Goal: Task Accomplishment & Management: Complete application form

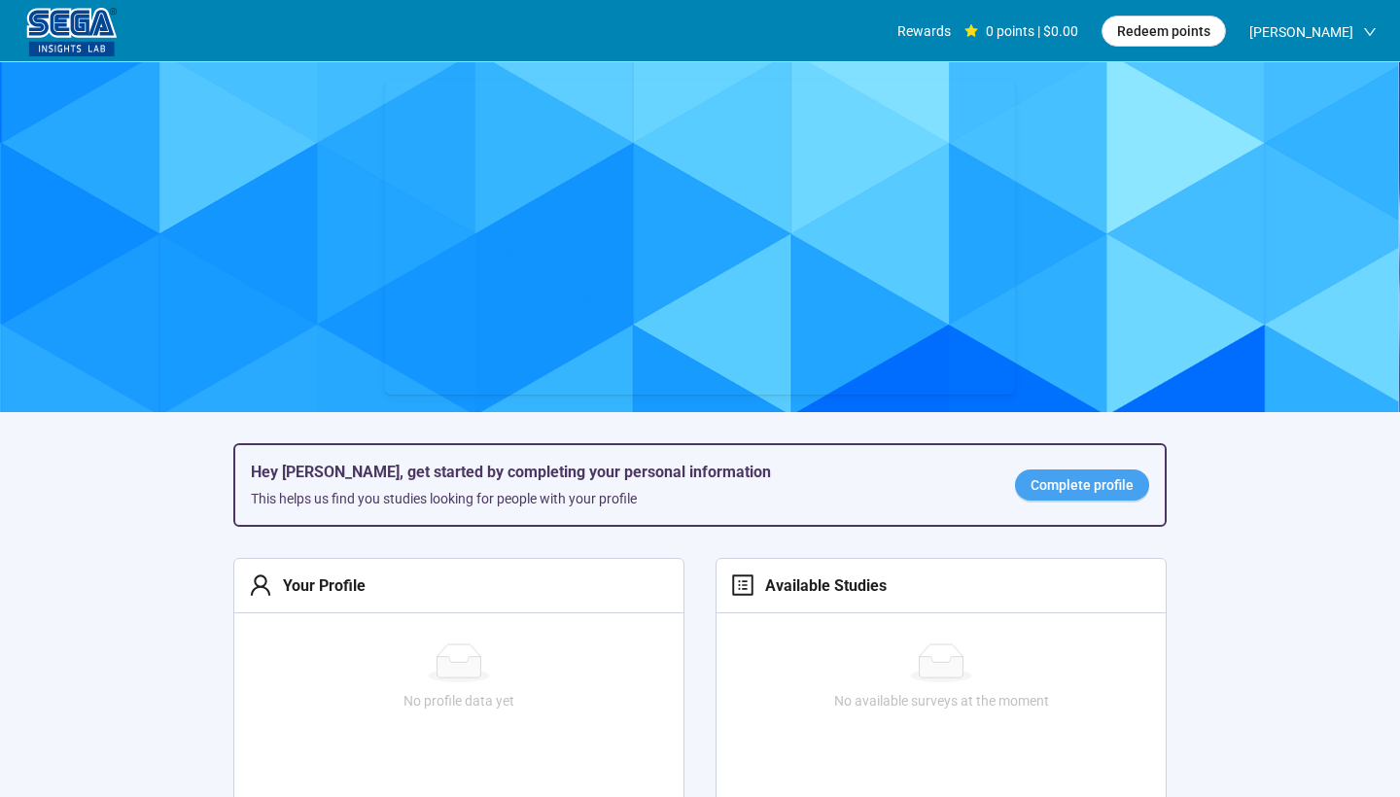
click at [1132, 484] on span "Complete profile" at bounding box center [1082, 485] width 103 height 21
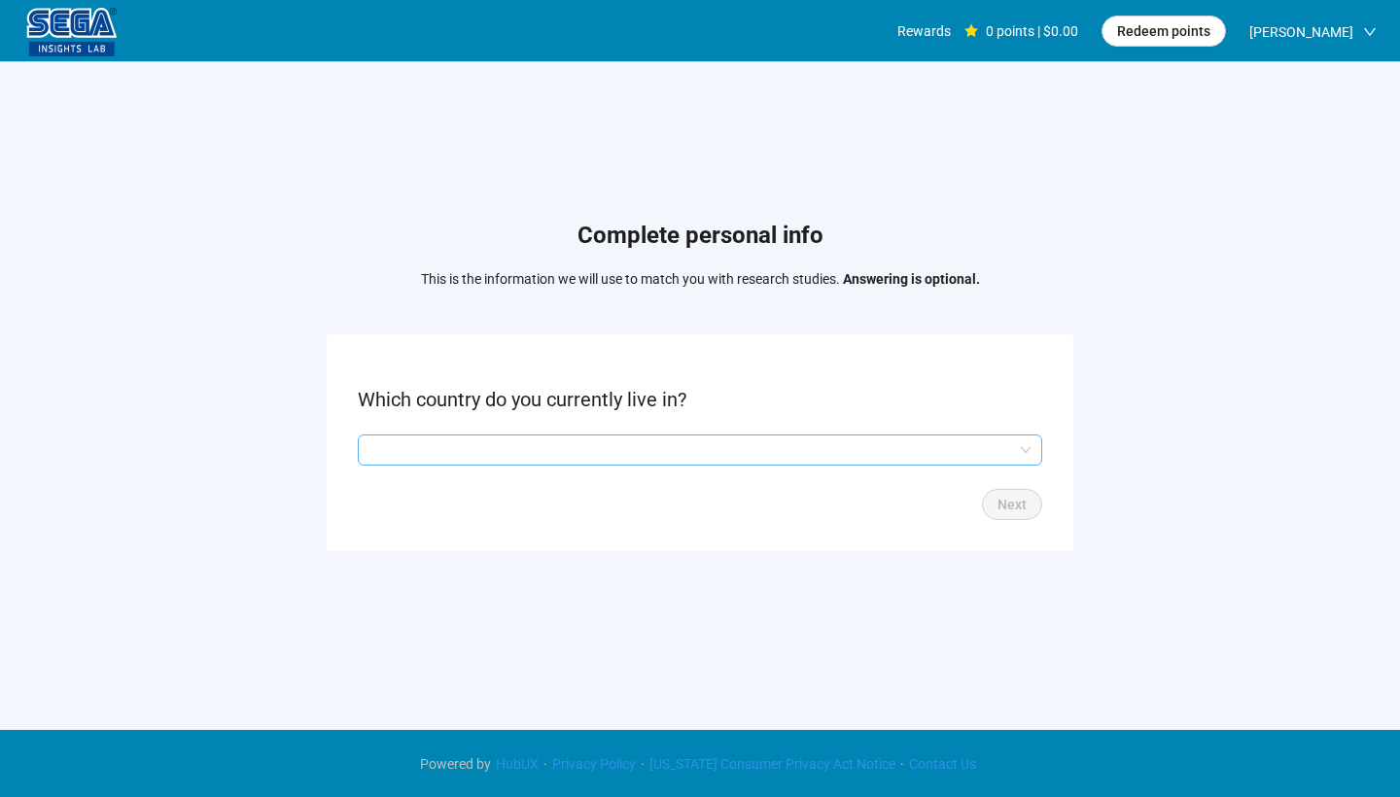
click at [1020, 448] on input "search" at bounding box center [700, 450] width 661 height 29
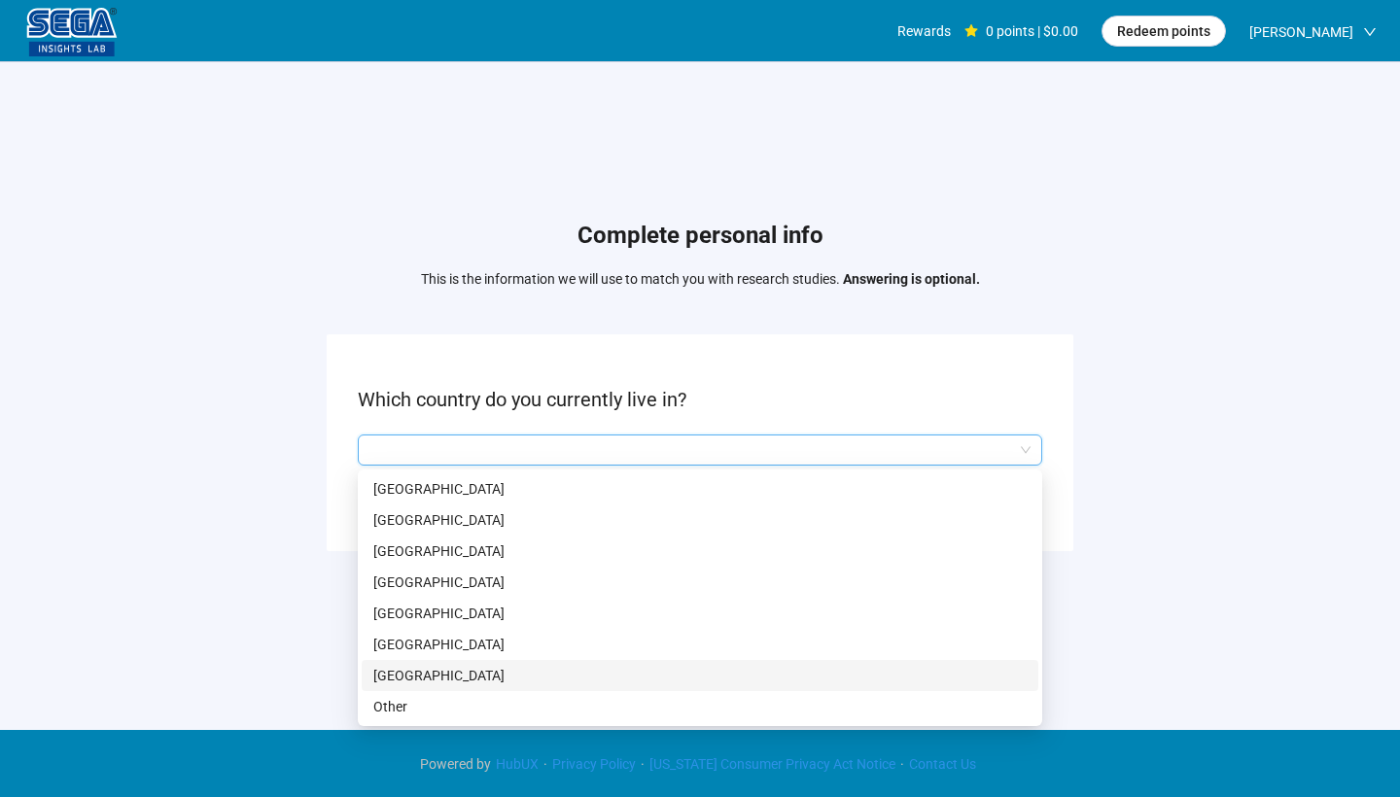
click at [498, 680] on p "[GEOGRAPHIC_DATA]" at bounding box center [700, 675] width 654 height 21
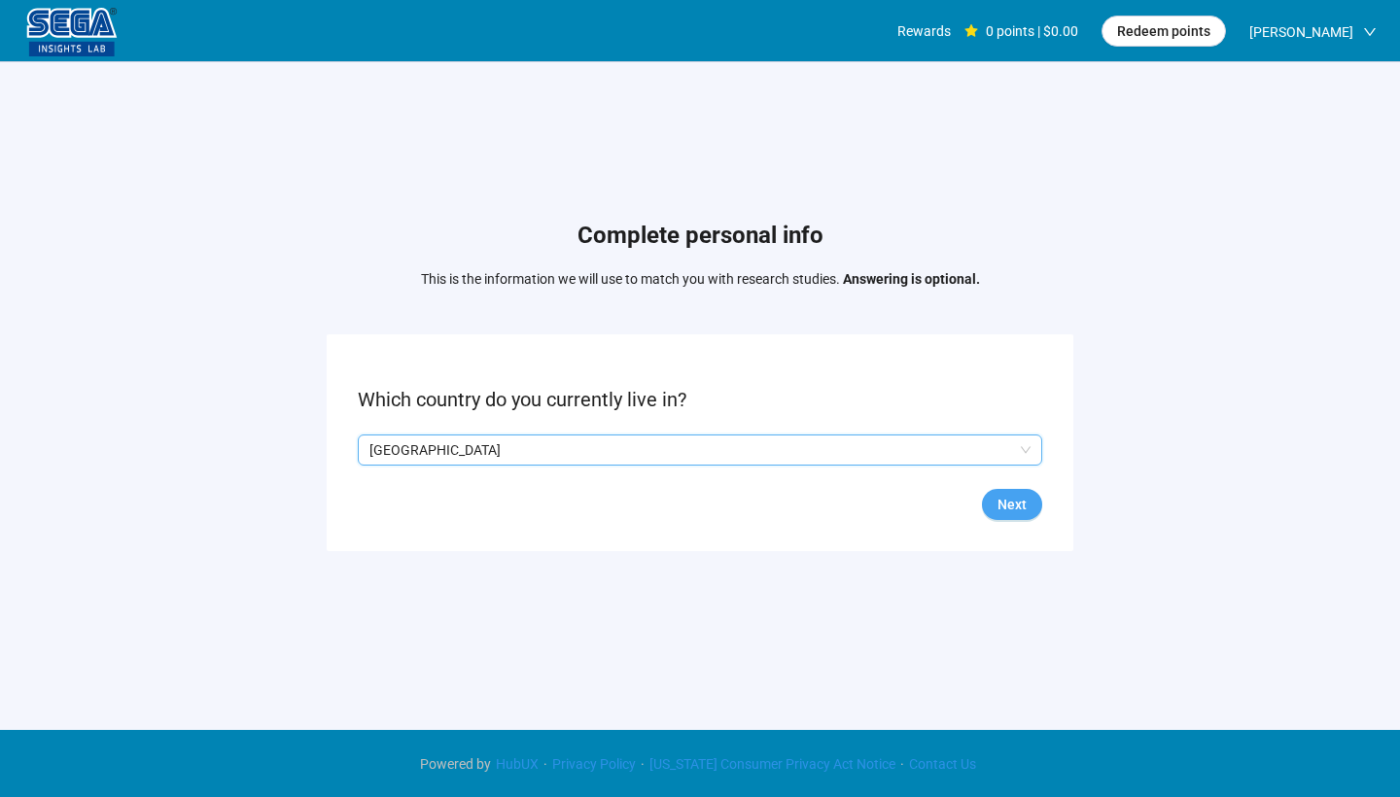
click at [1018, 501] on span "Next" at bounding box center [1012, 504] width 29 height 21
click at [634, 448] on input "search" at bounding box center [700, 450] width 661 height 29
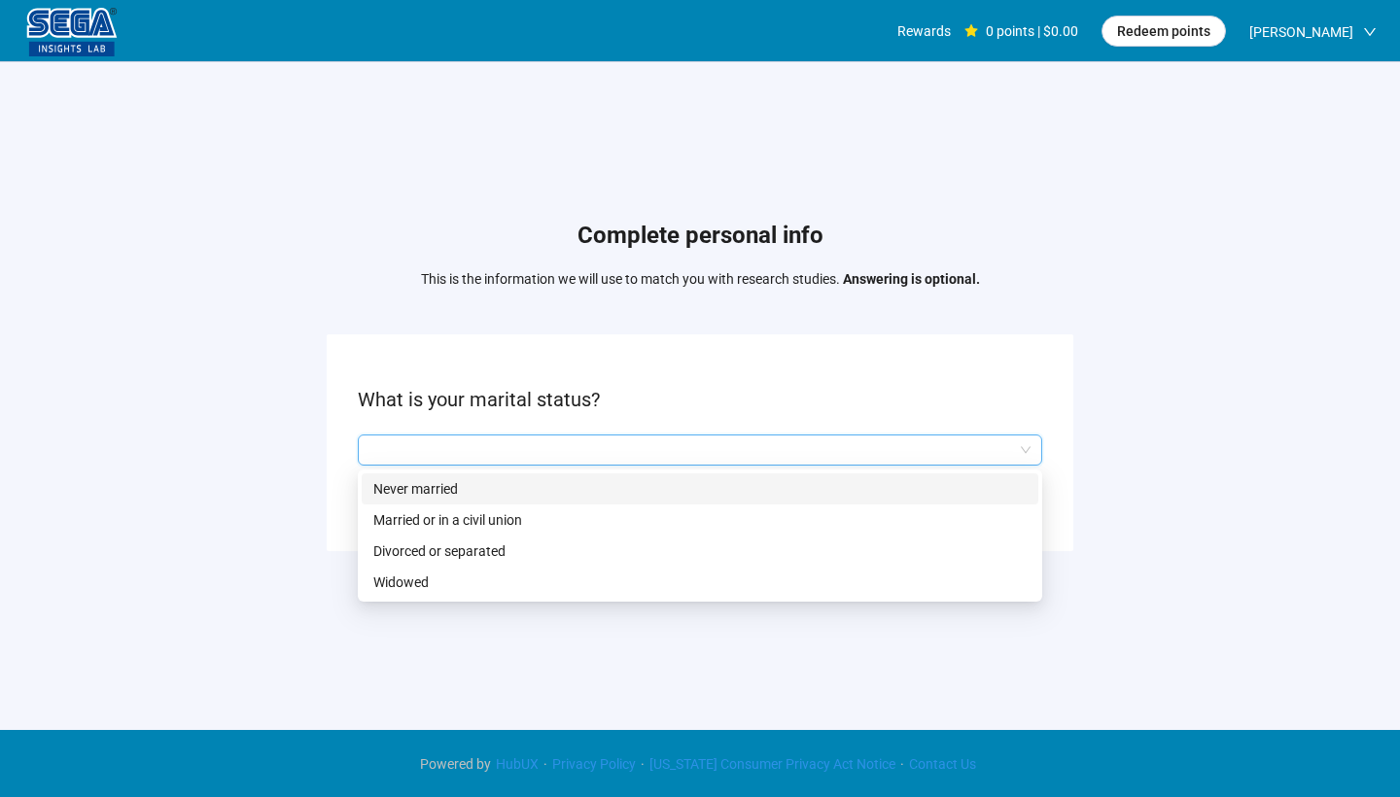
click at [563, 499] on p "Never married" at bounding box center [700, 488] width 654 height 21
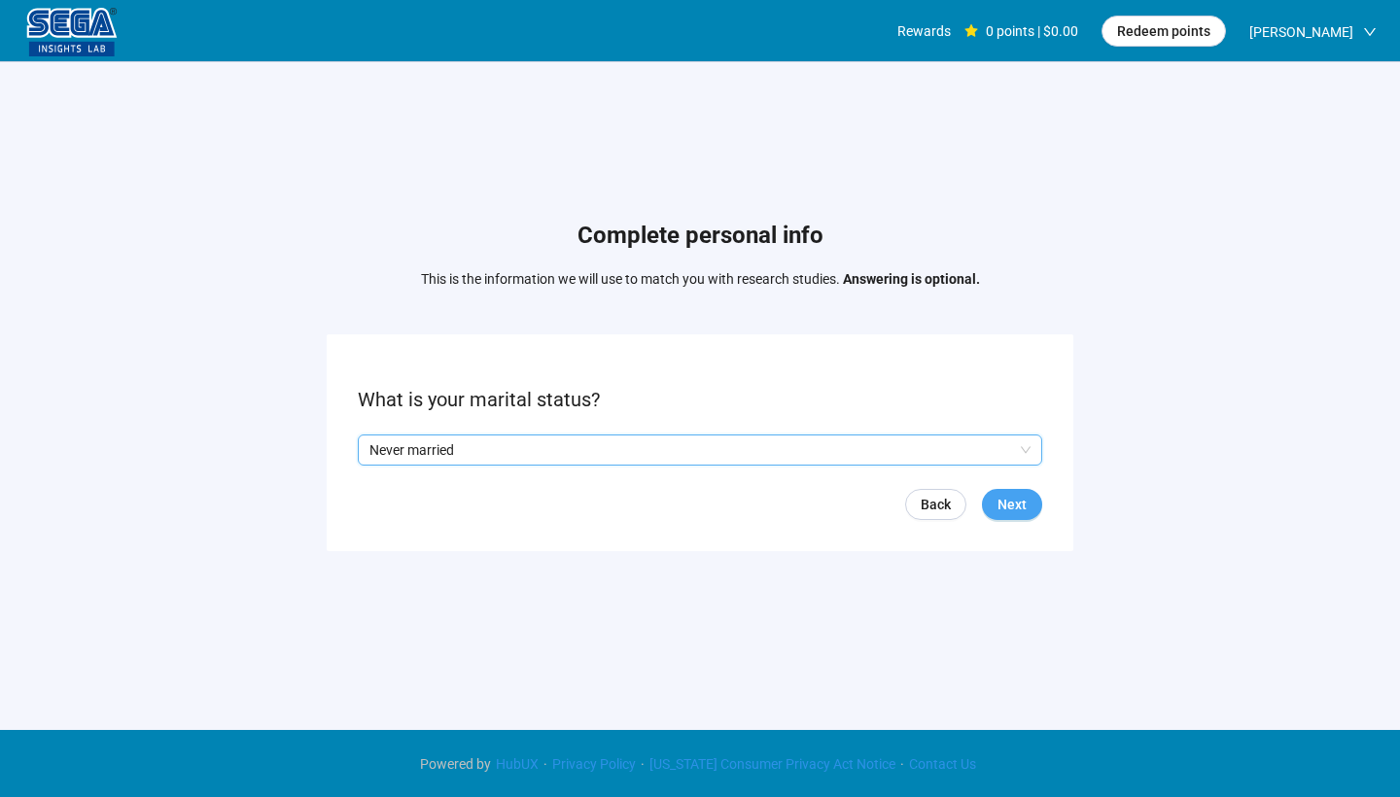
click at [1027, 511] on button "Next" at bounding box center [1012, 504] width 60 height 31
click at [968, 445] on input "search" at bounding box center [700, 450] width 661 height 29
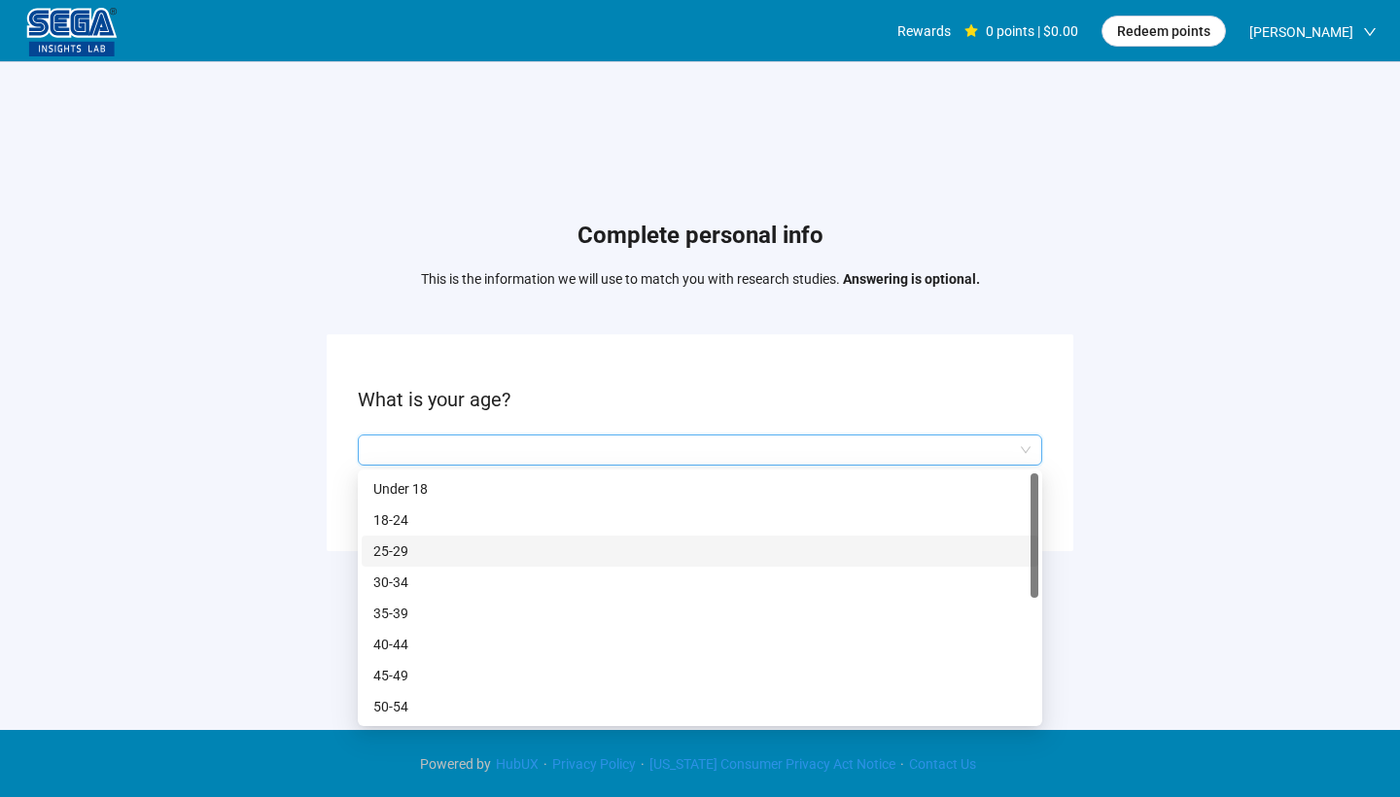
click at [419, 540] on div "25-29" at bounding box center [700, 551] width 677 height 31
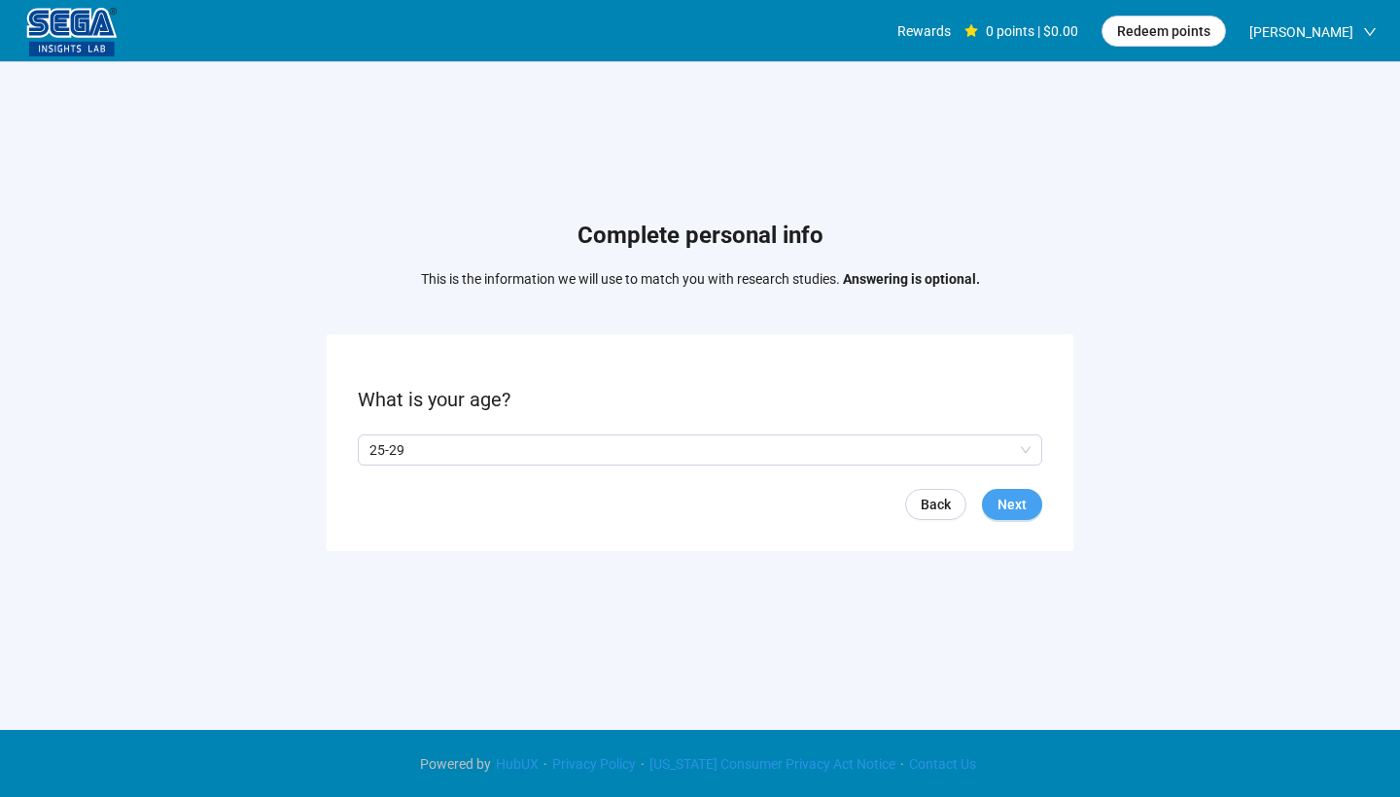
click at [1013, 501] on span "Next" at bounding box center [1012, 504] width 29 height 21
click at [432, 451] on p "No" at bounding box center [435, 450] width 18 height 21
click at [1019, 514] on span "Next" at bounding box center [1012, 504] width 29 height 21
click at [950, 433] on form "What is your employment status? Back Next" at bounding box center [700, 443] width 747 height 217
click at [950, 442] on input "search" at bounding box center [700, 450] width 661 height 29
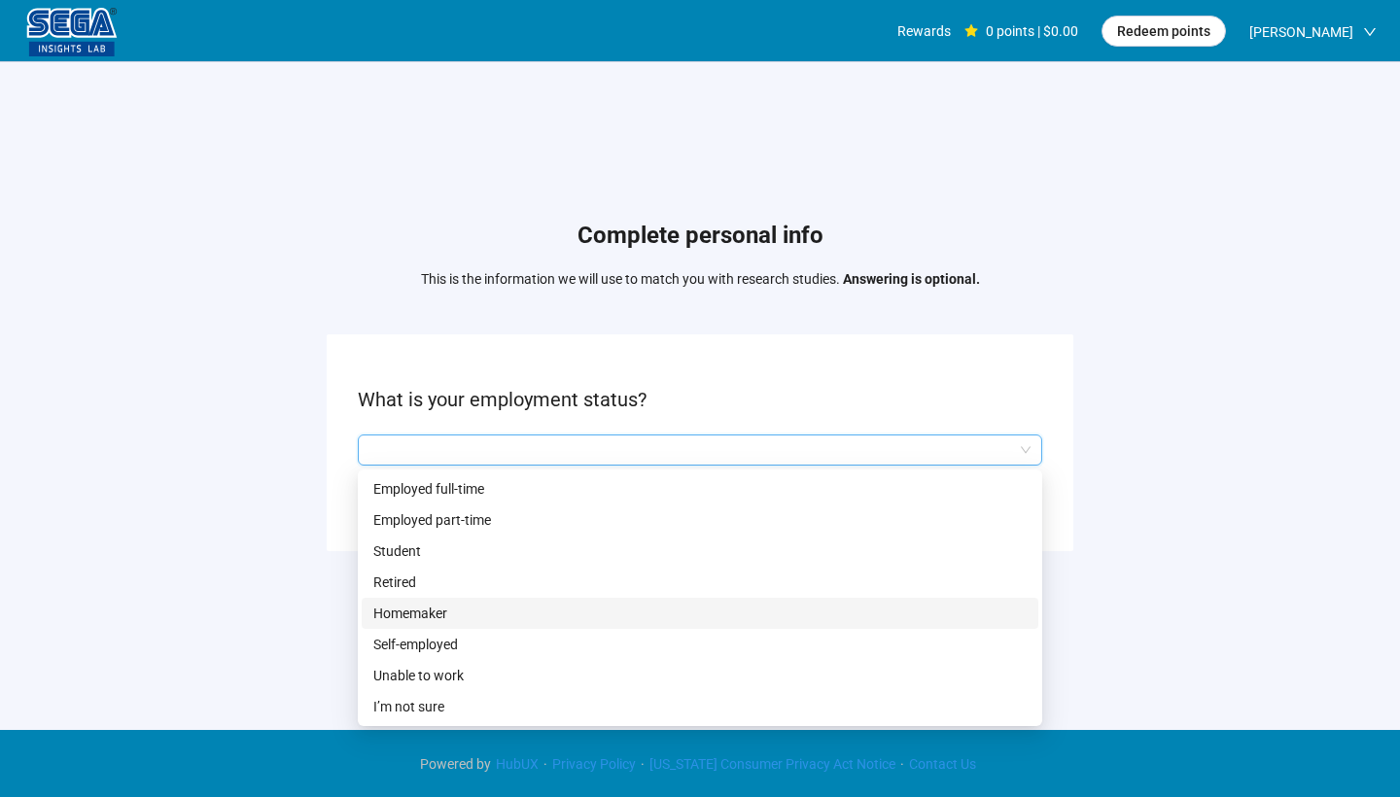
click at [526, 606] on p "Homemaker" at bounding box center [700, 613] width 654 height 21
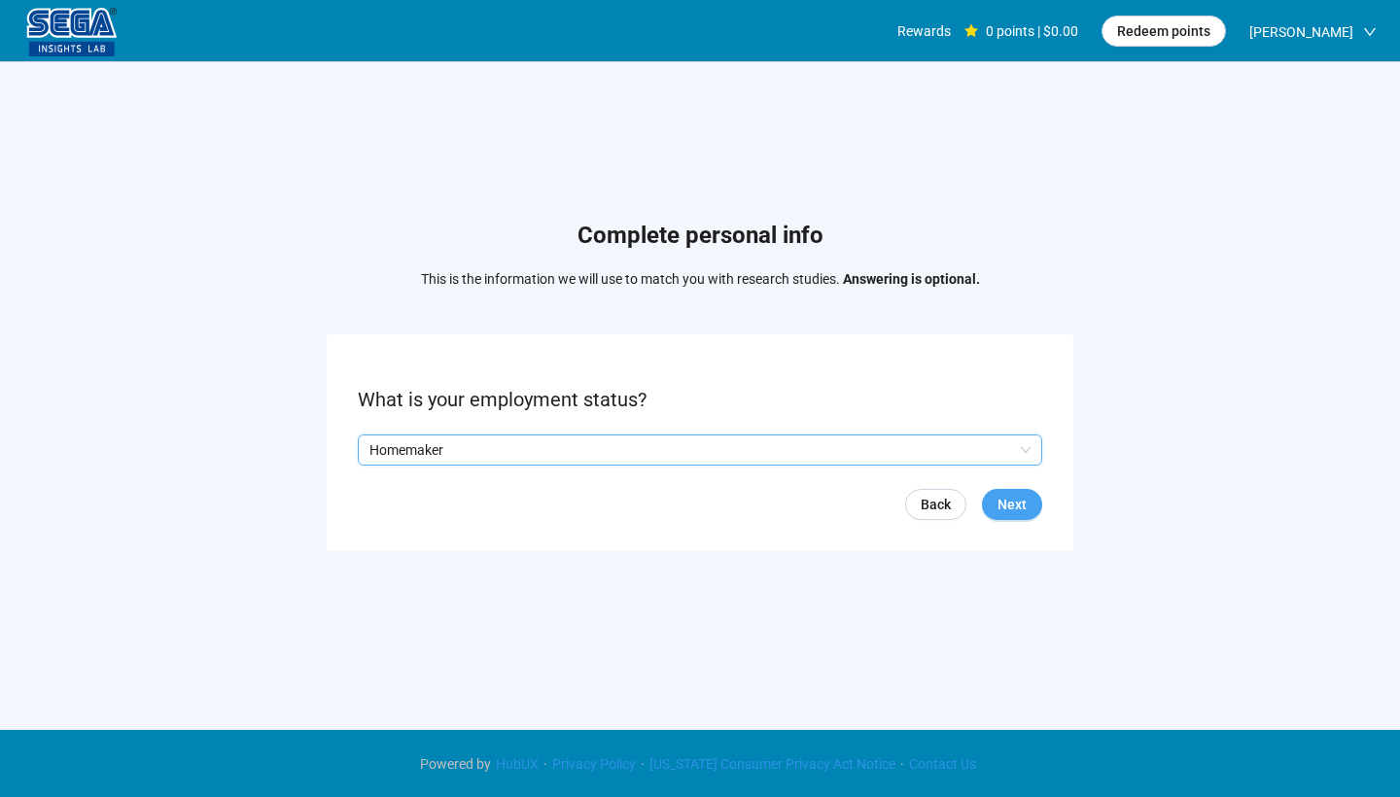
click at [1013, 504] on span "Next" at bounding box center [1012, 504] width 29 height 21
click at [941, 459] on input "search" at bounding box center [700, 450] width 661 height 29
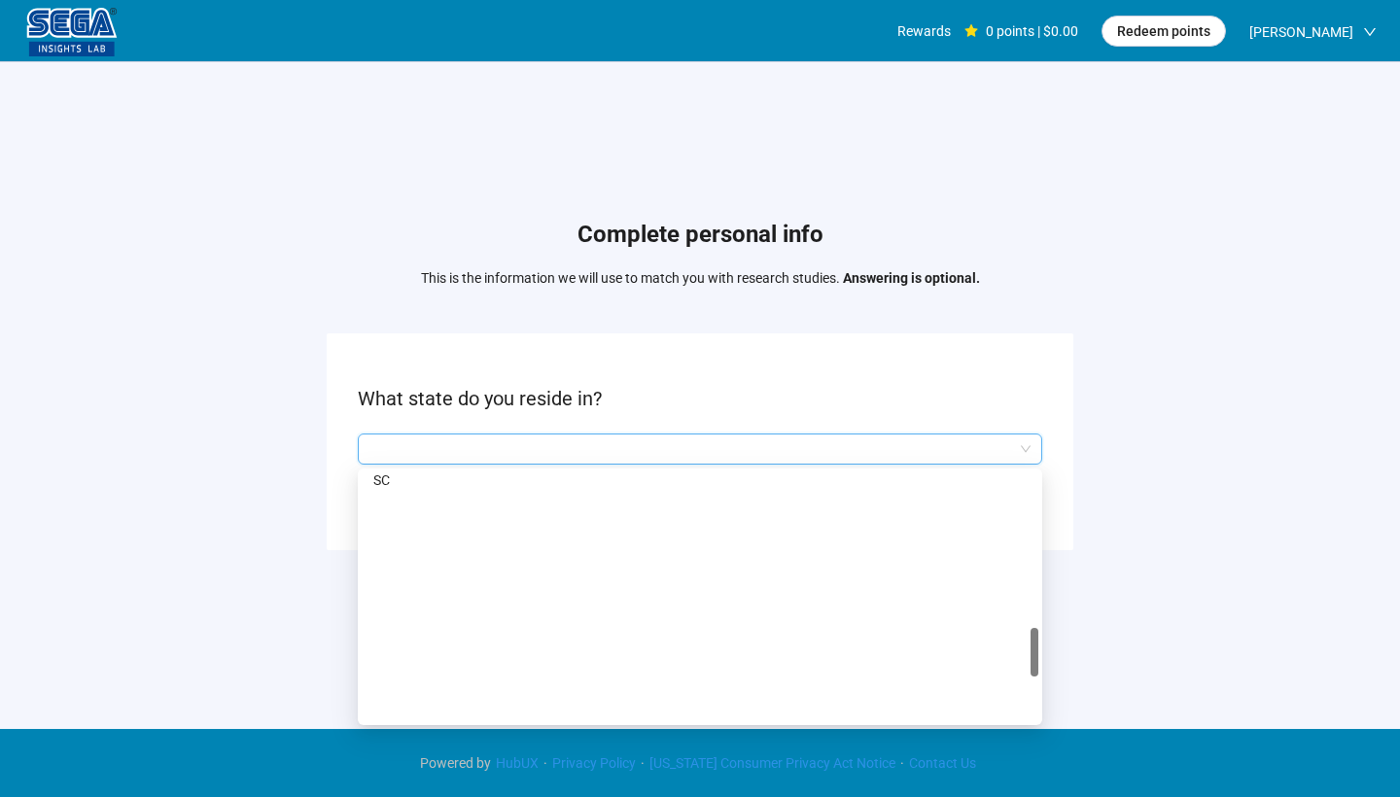
scroll to position [1265, 0]
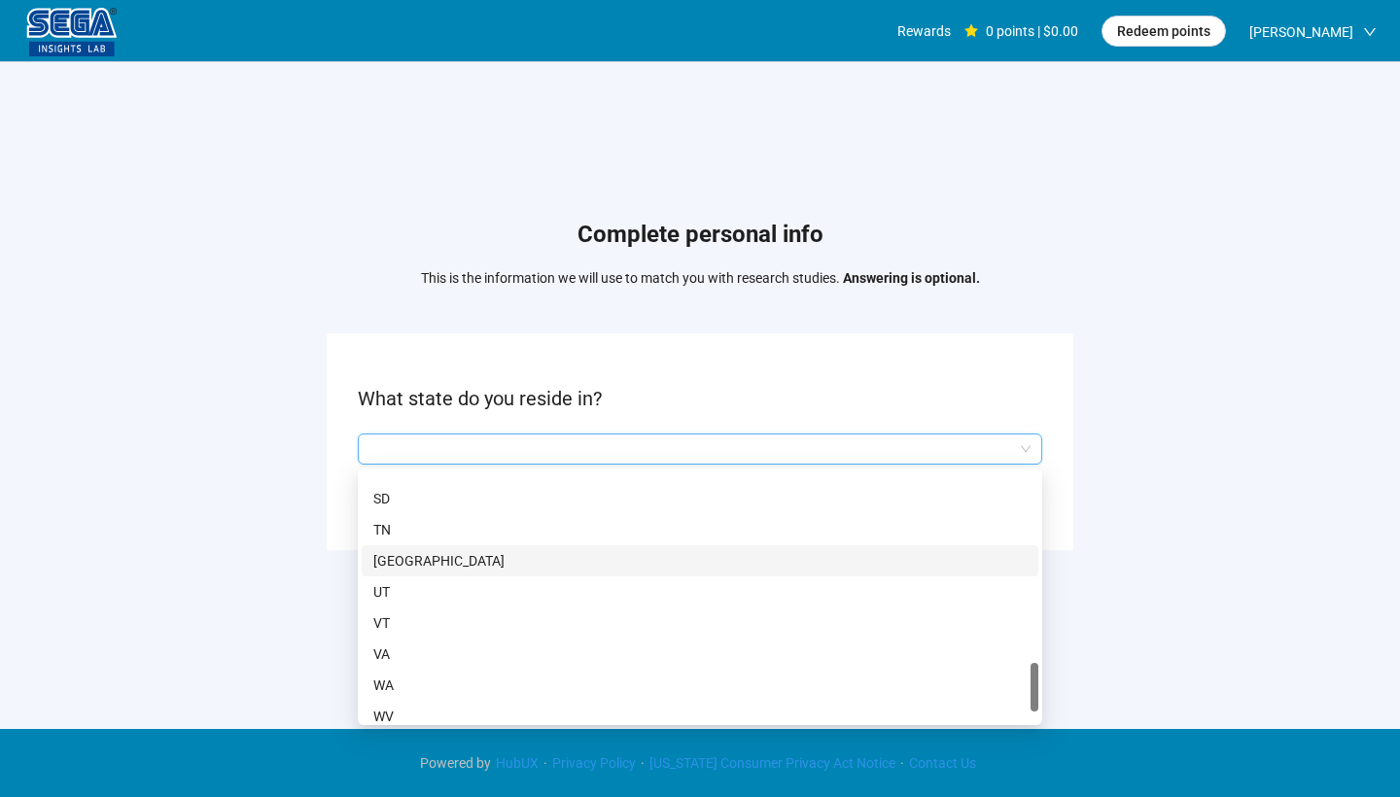
click at [849, 575] on div "[GEOGRAPHIC_DATA]" at bounding box center [700, 561] width 677 height 31
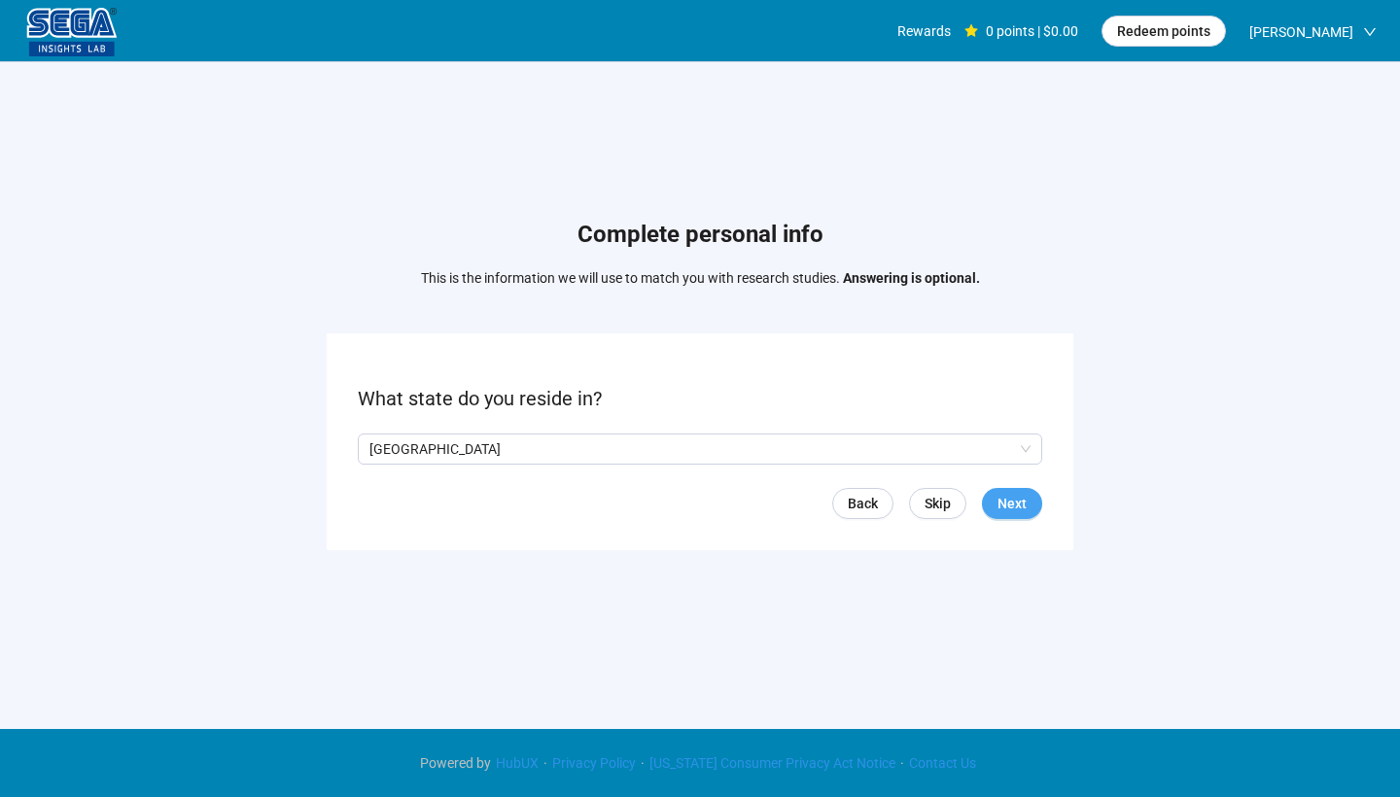
click at [1023, 502] on span "Next" at bounding box center [1012, 503] width 29 height 21
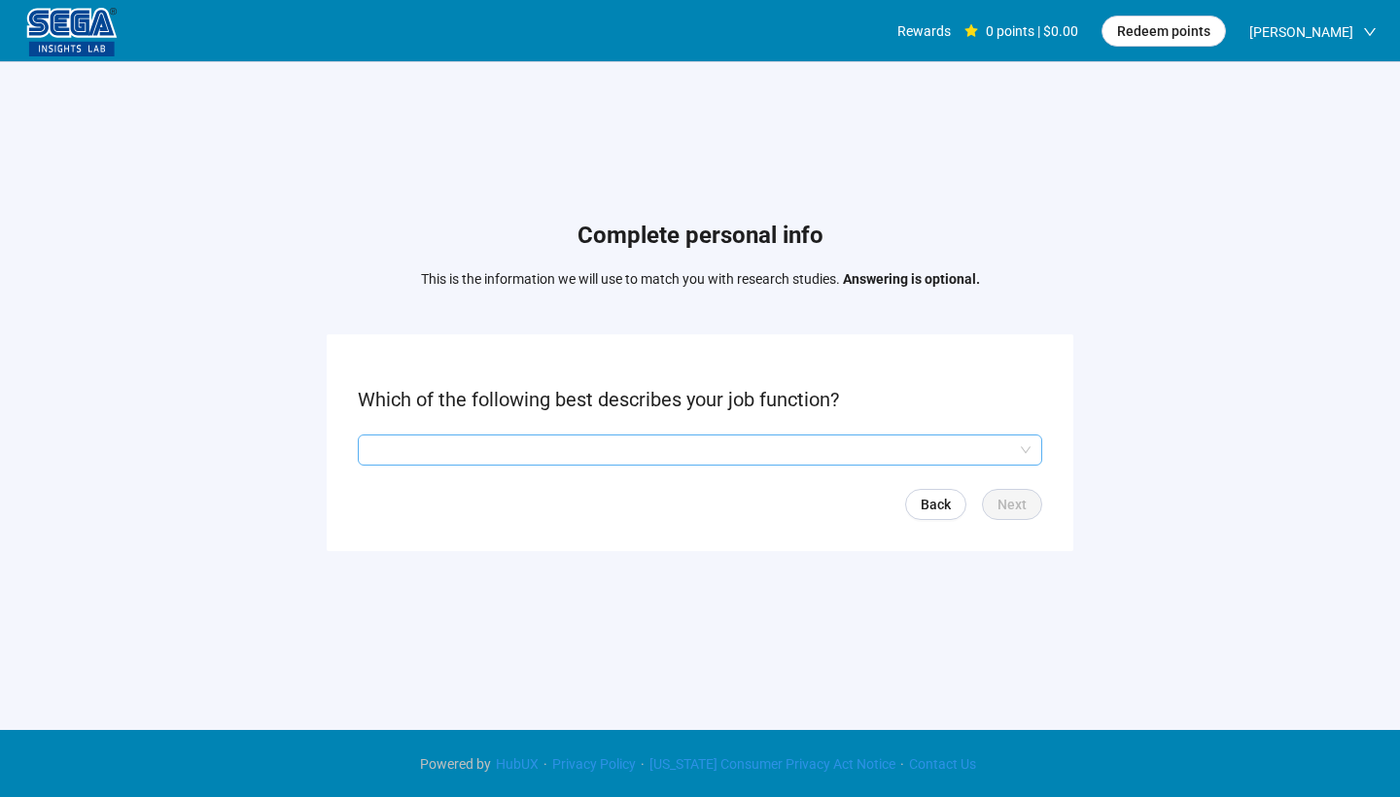
click at [994, 451] on input "search" at bounding box center [700, 450] width 661 height 29
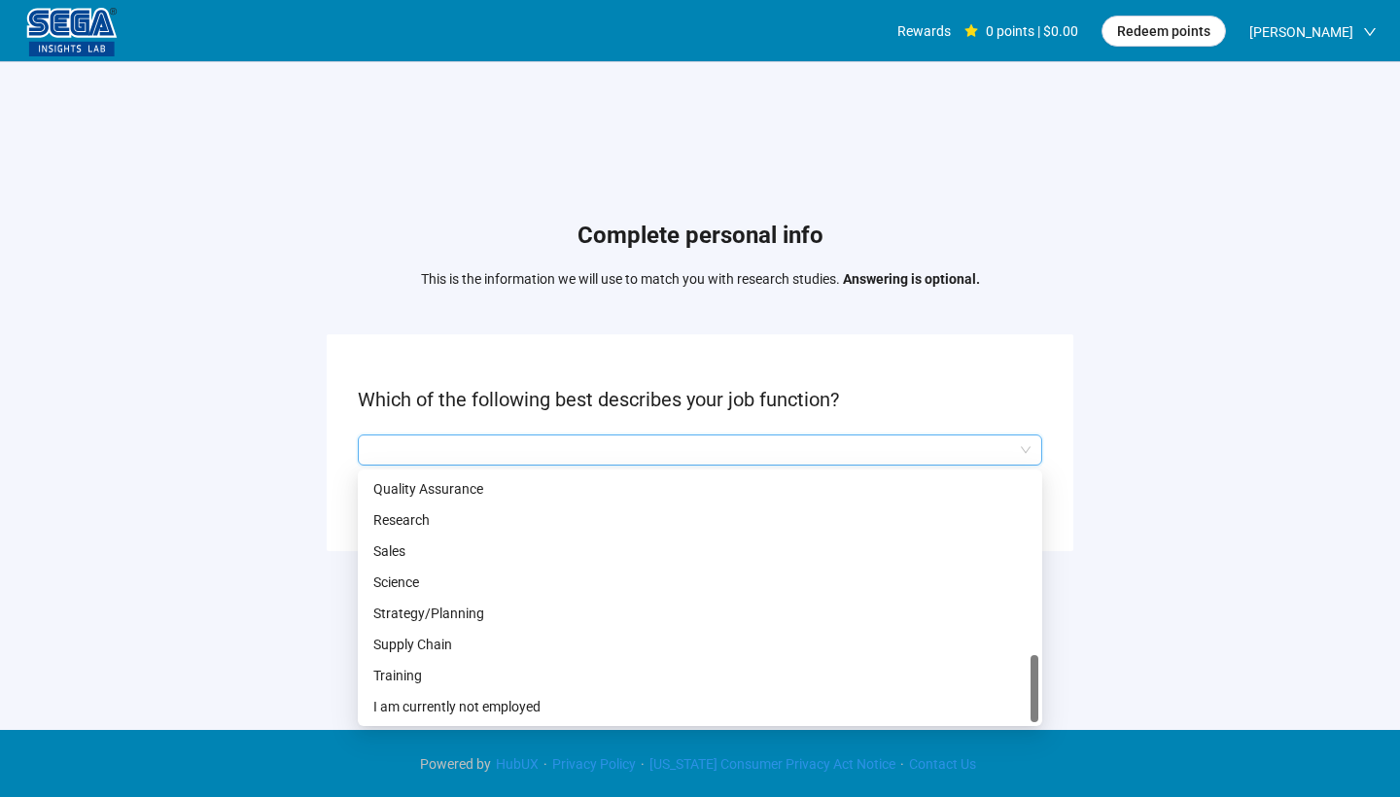
scroll to position [902, 0]
click at [539, 712] on p "I am currently not employed" at bounding box center [700, 706] width 654 height 21
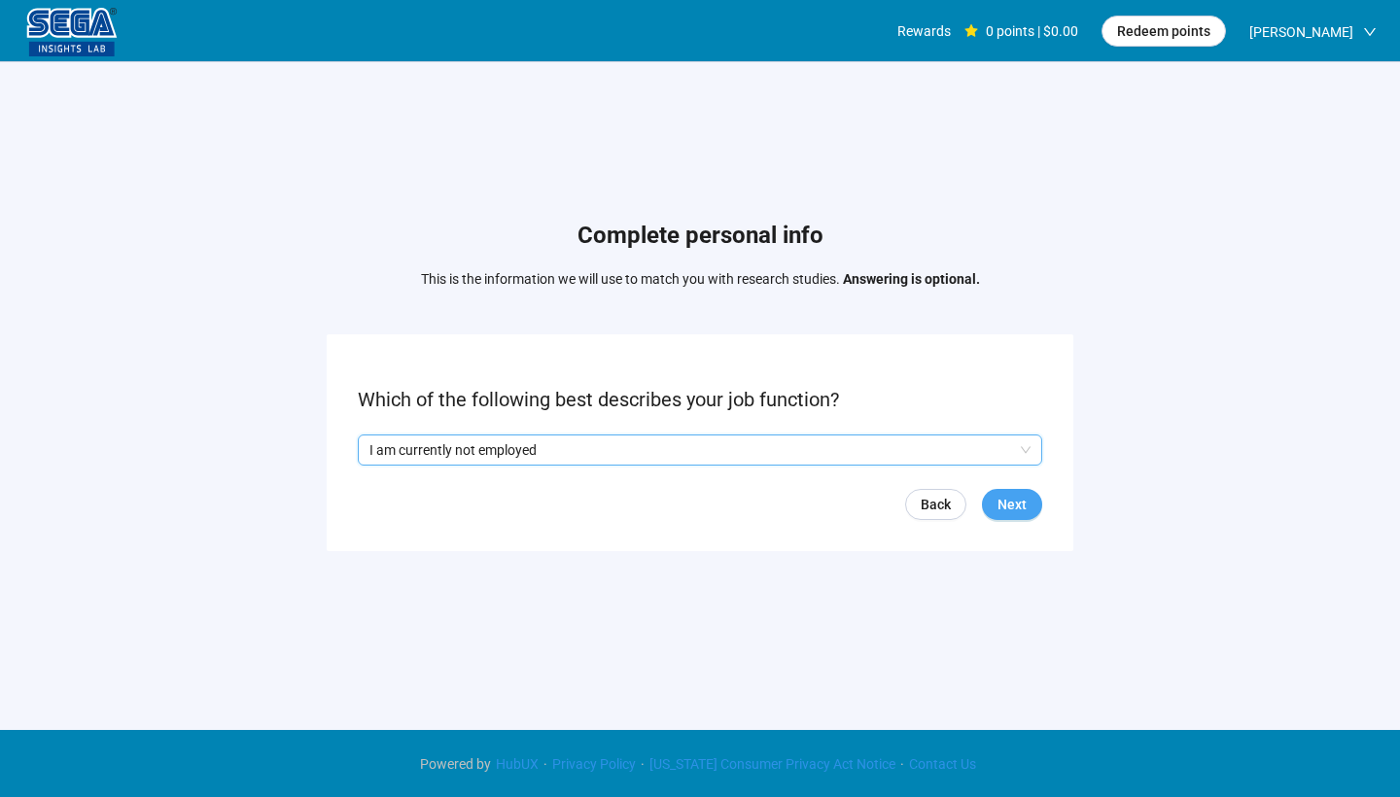
click at [1024, 508] on span "Next" at bounding box center [1012, 504] width 29 height 21
click at [638, 468] on form "What is your household income? Back Next" at bounding box center [700, 443] width 747 height 217
click at [630, 456] on input "search" at bounding box center [700, 450] width 661 height 29
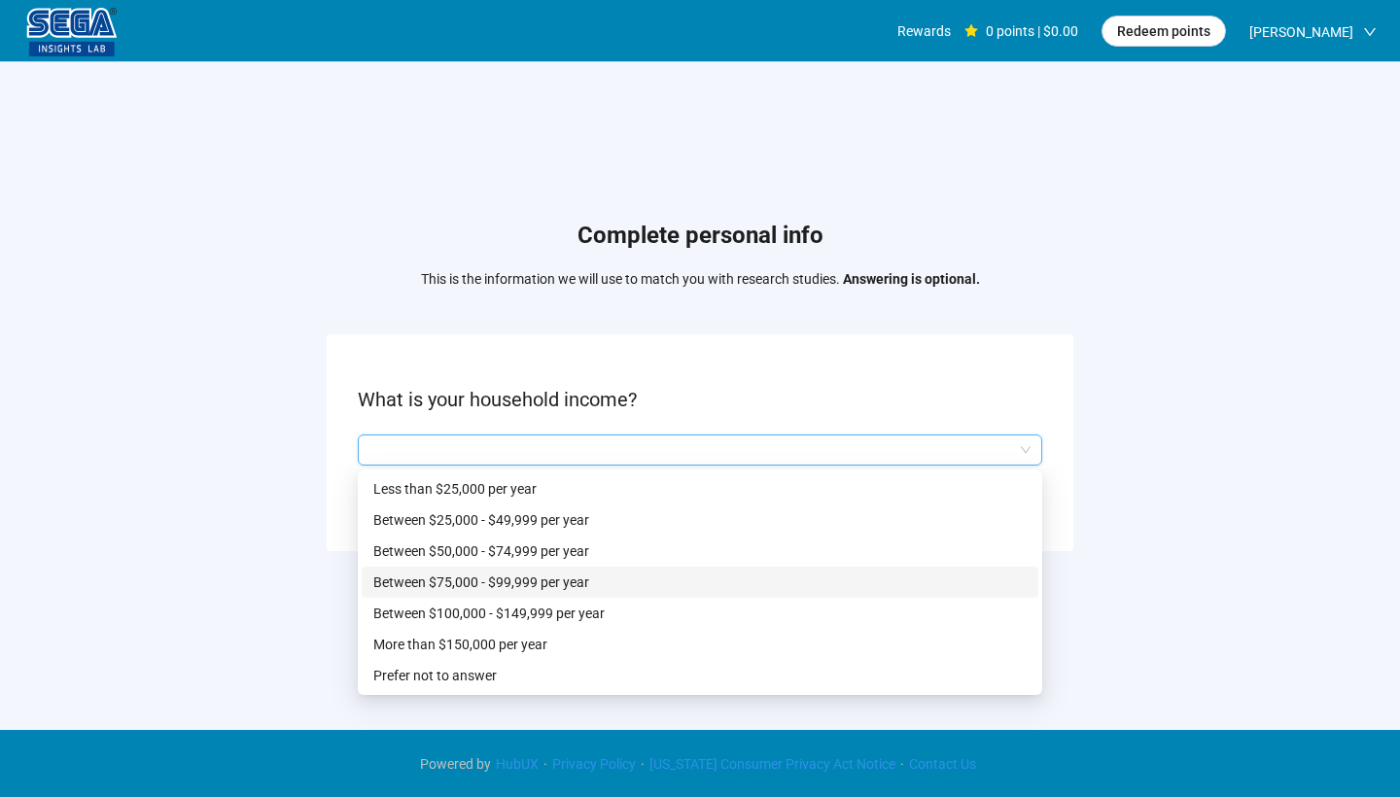
click at [570, 572] on p "Between $75,000 - $99,999 per year" at bounding box center [700, 582] width 654 height 21
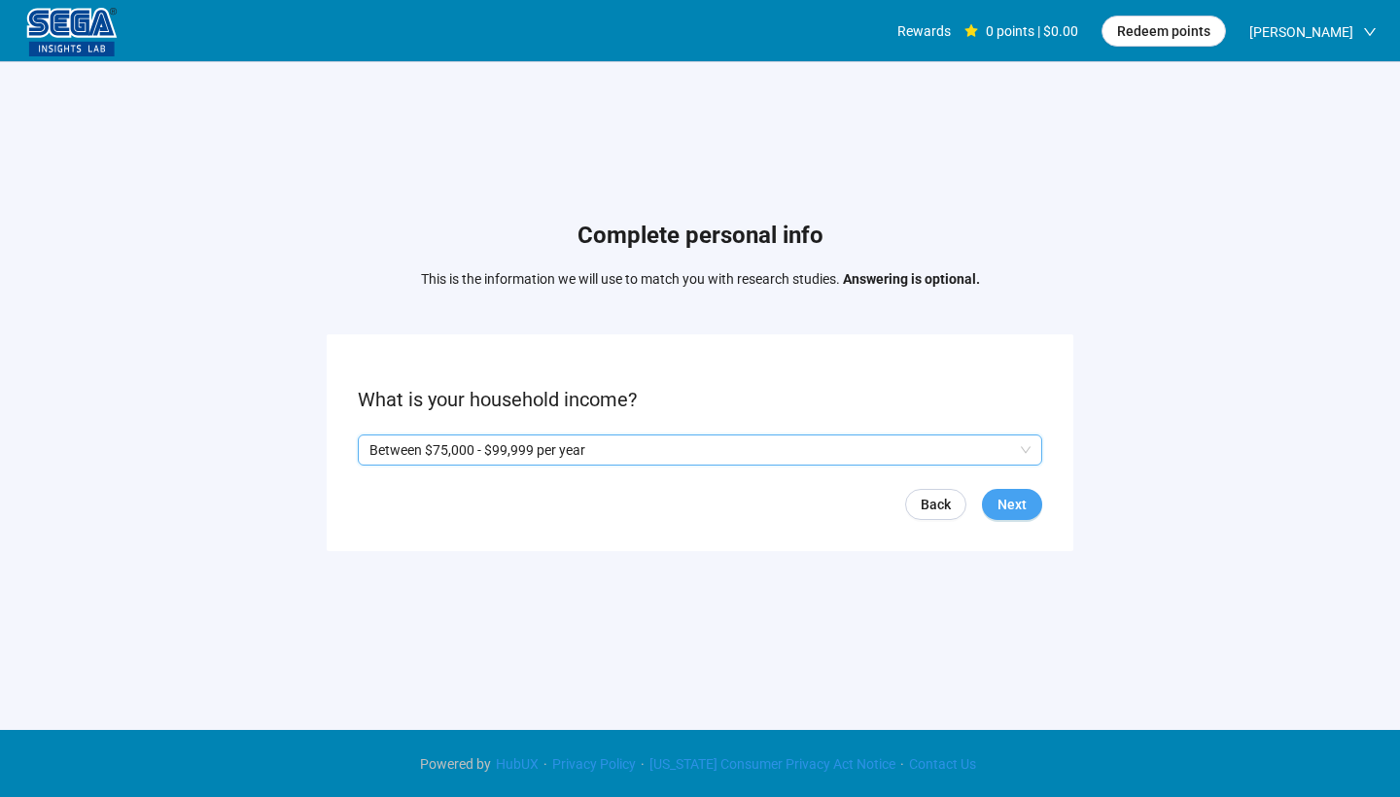
click at [1009, 504] on span "Next" at bounding box center [1012, 504] width 29 height 21
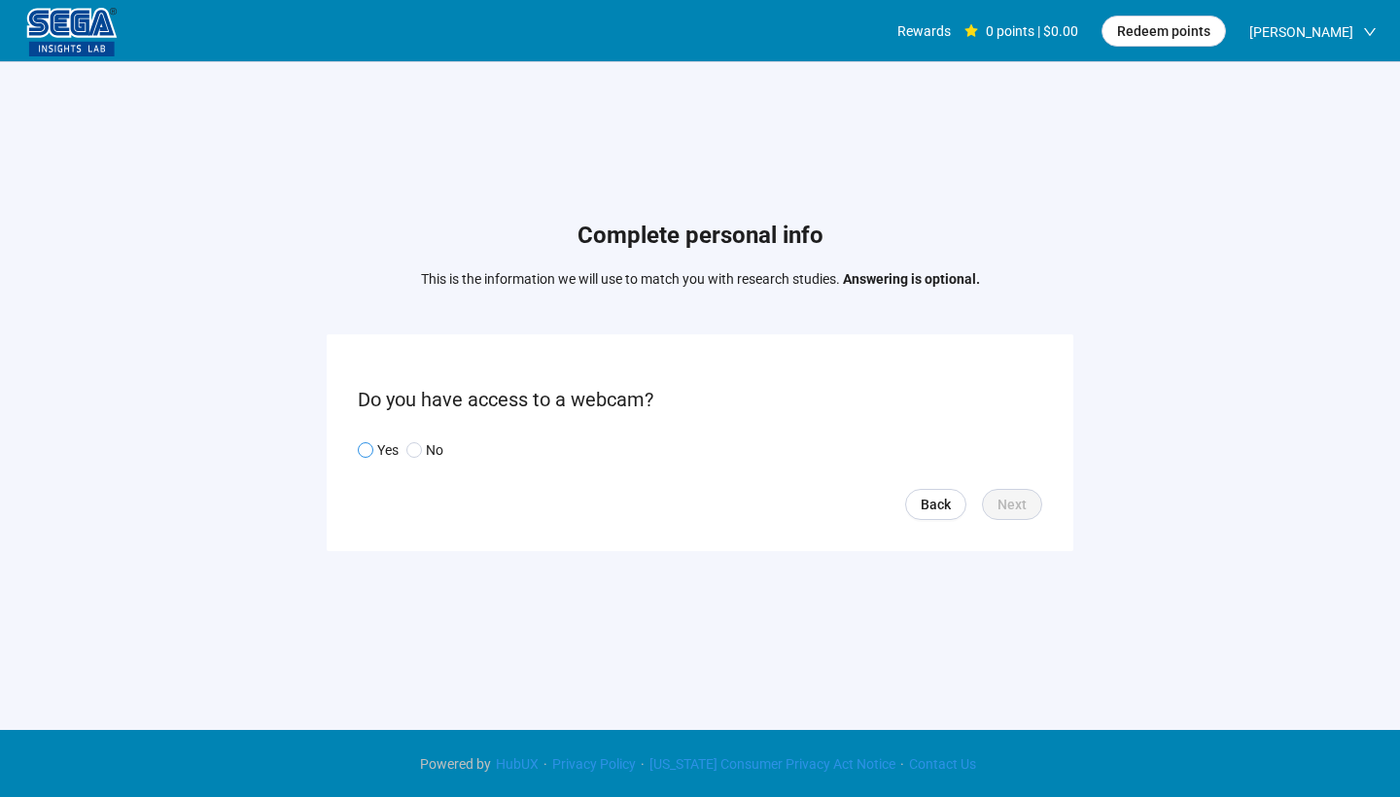
click at [366, 443] on span at bounding box center [366, 450] width 16 height 16
click at [1022, 504] on span "Next" at bounding box center [1012, 504] width 29 height 21
click at [950, 442] on input "search" at bounding box center [700, 450] width 661 height 29
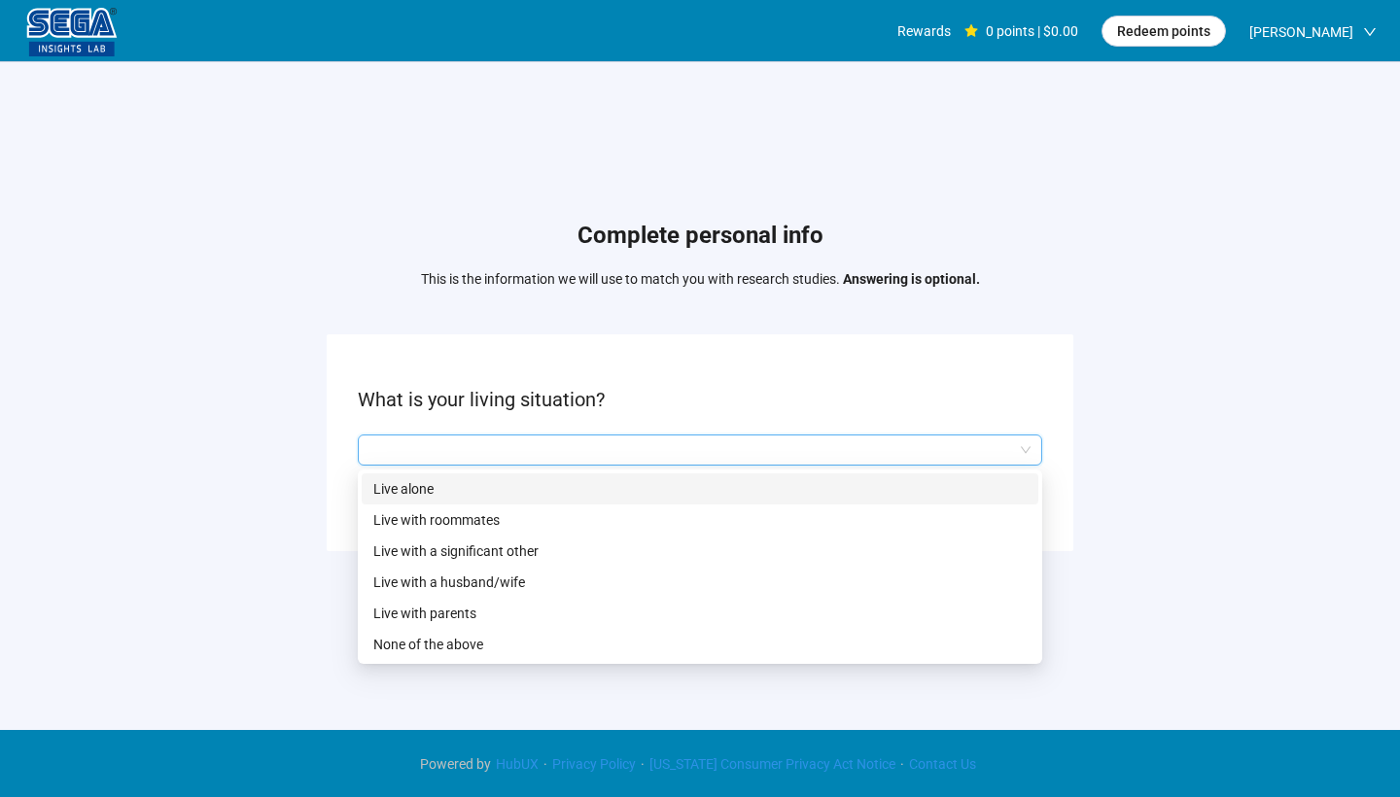
click at [456, 486] on p "Live alone" at bounding box center [700, 488] width 654 height 21
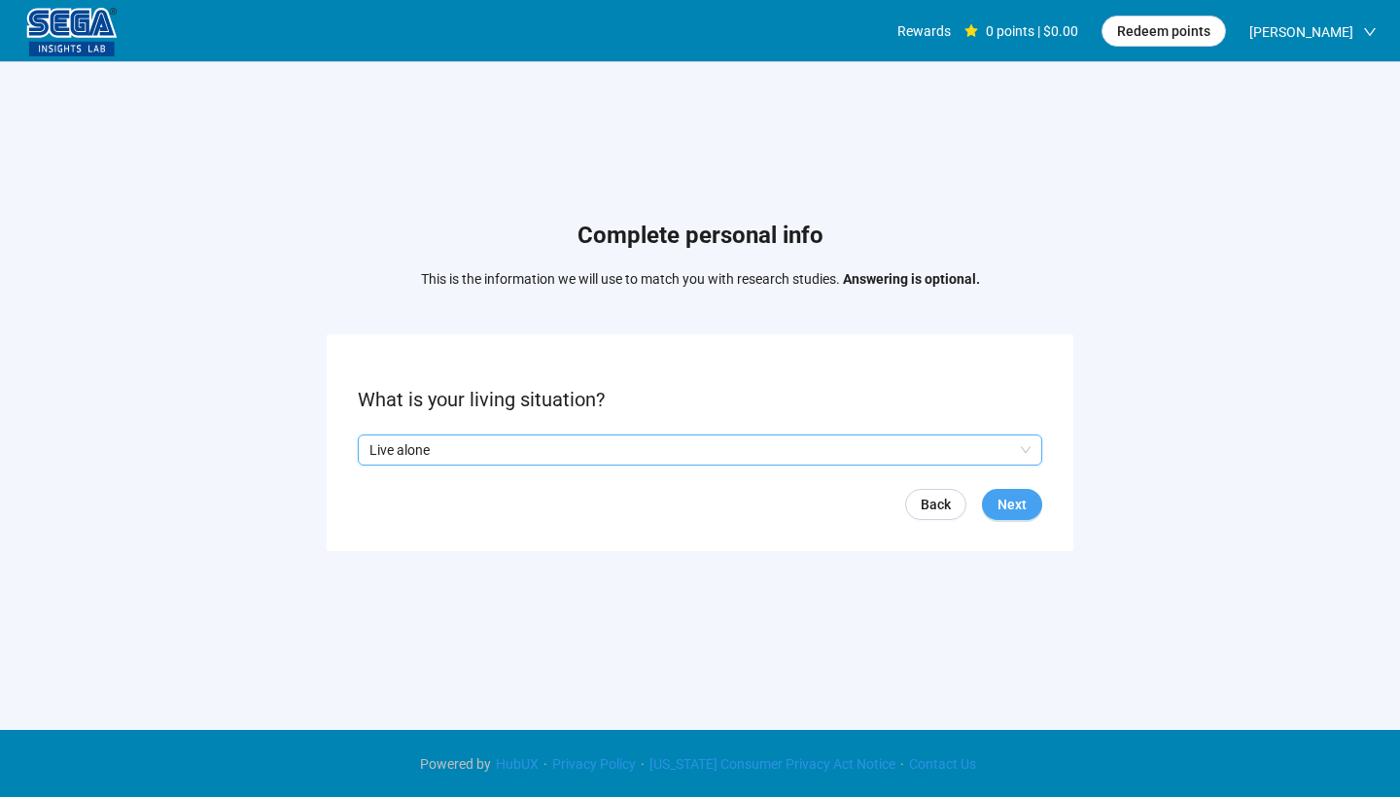
click at [1031, 500] on button "Next" at bounding box center [1012, 504] width 60 height 31
click at [645, 452] on input "search" at bounding box center [700, 450] width 661 height 29
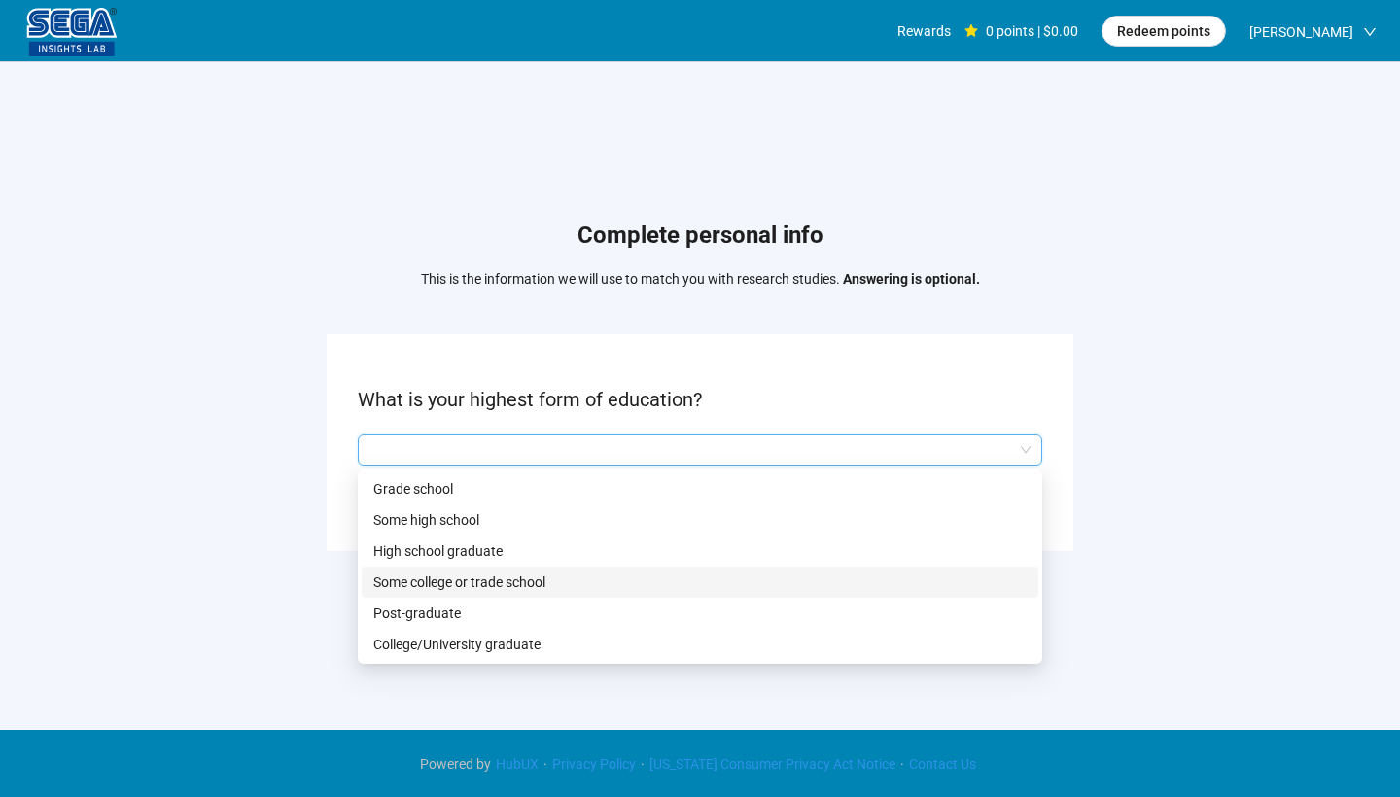
click at [560, 583] on p "Some college or trade school" at bounding box center [700, 582] width 654 height 21
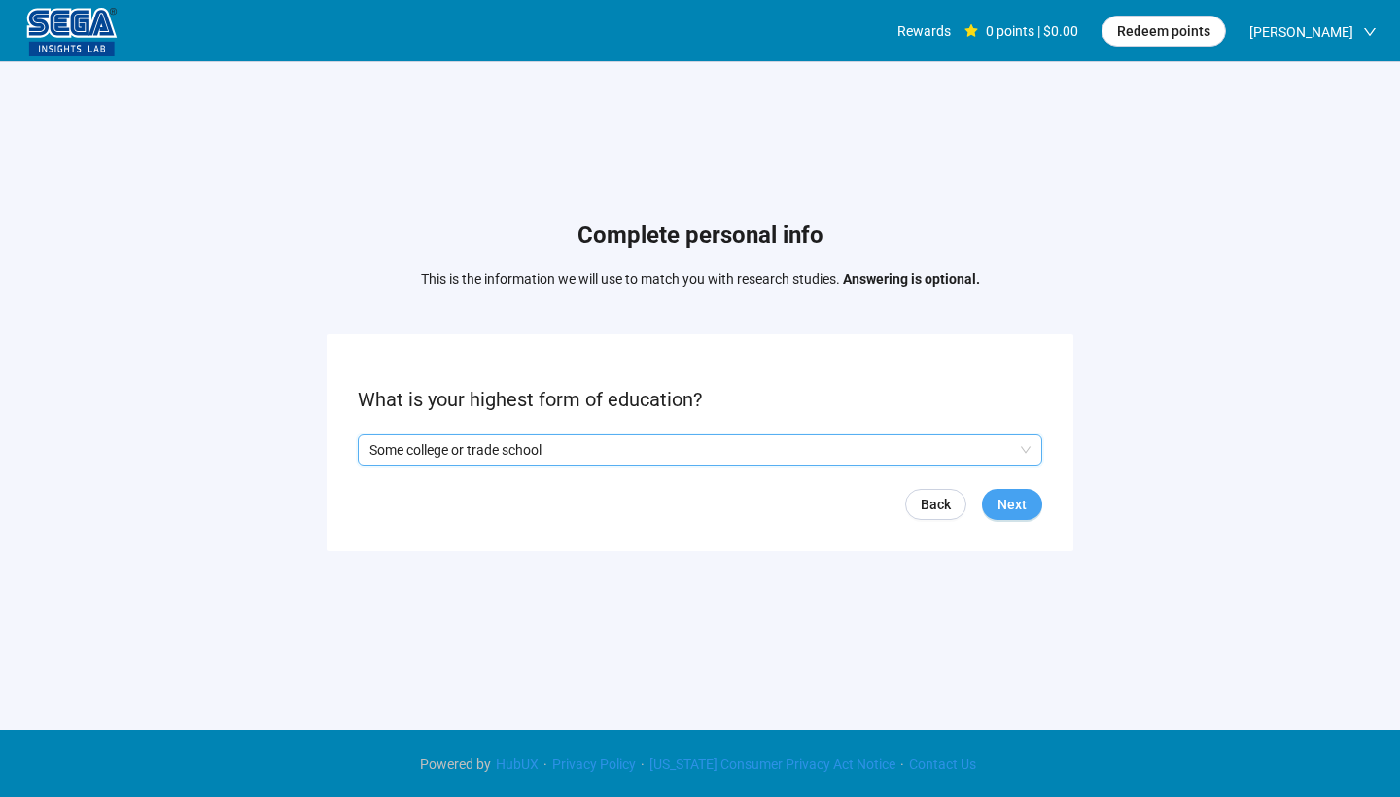
click at [1022, 508] on span "Next" at bounding box center [1012, 504] width 29 height 21
click at [387, 465] on div at bounding box center [700, 450] width 685 height 31
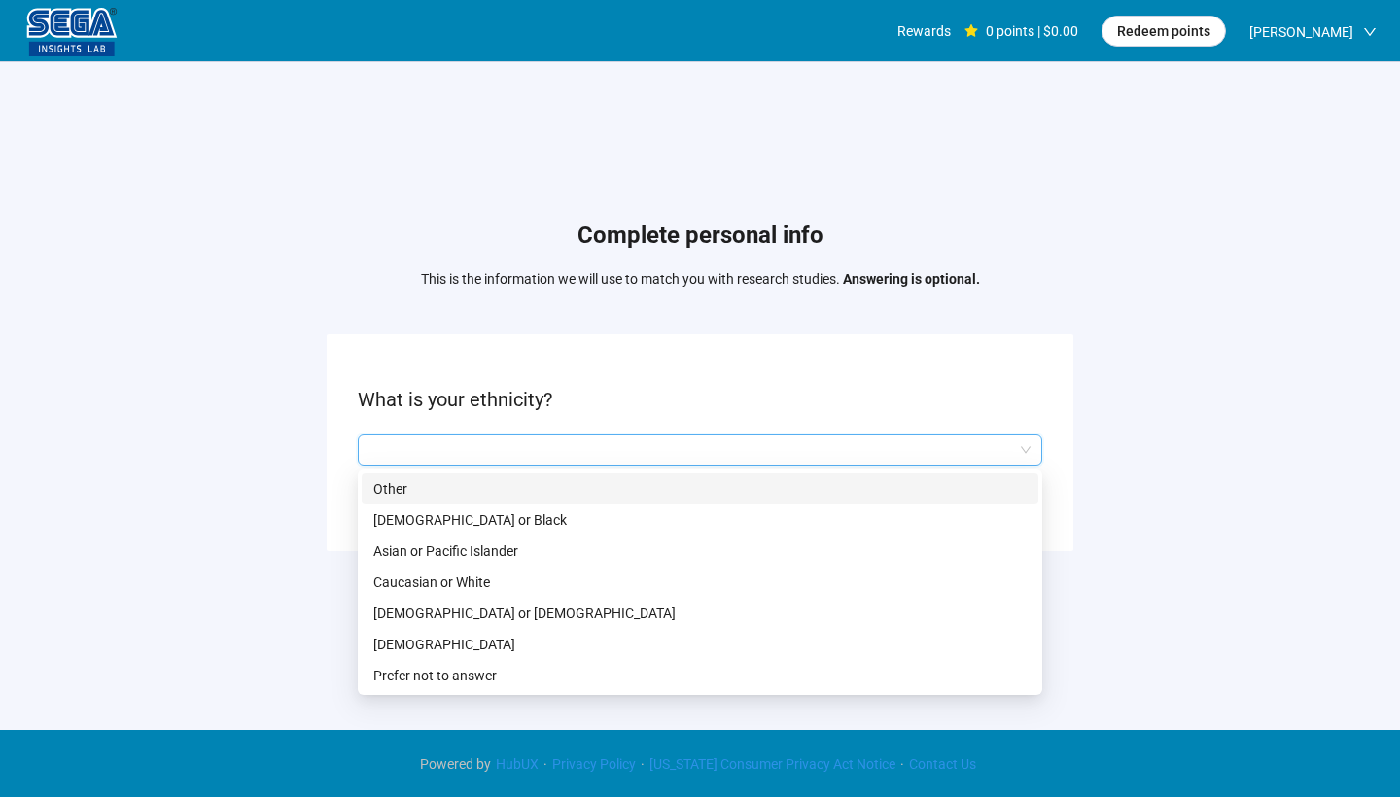
click at [387, 464] on input "search" at bounding box center [700, 450] width 661 height 29
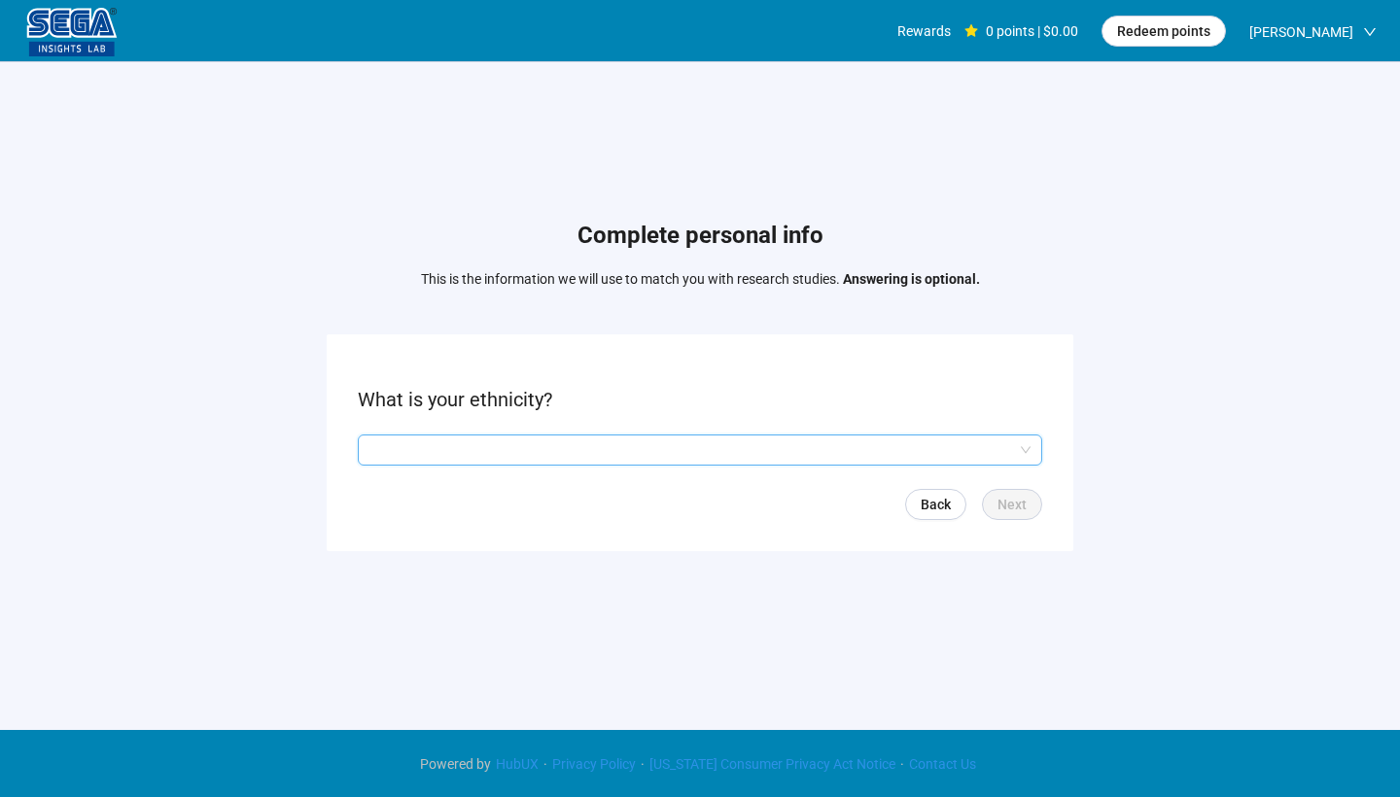
click at [387, 464] on input "search" at bounding box center [700, 450] width 661 height 29
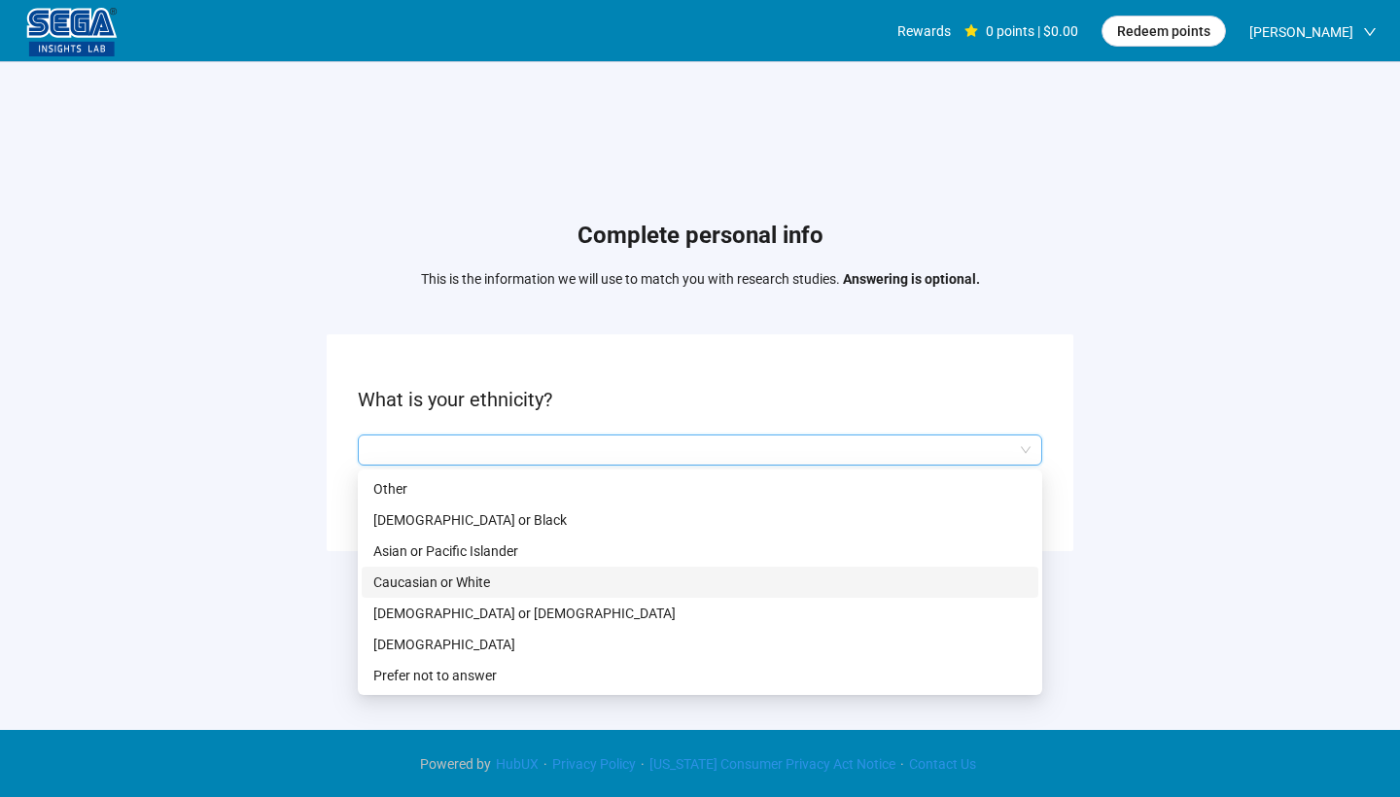
click at [439, 584] on p "Caucasian or White" at bounding box center [700, 582] width 654 height 21
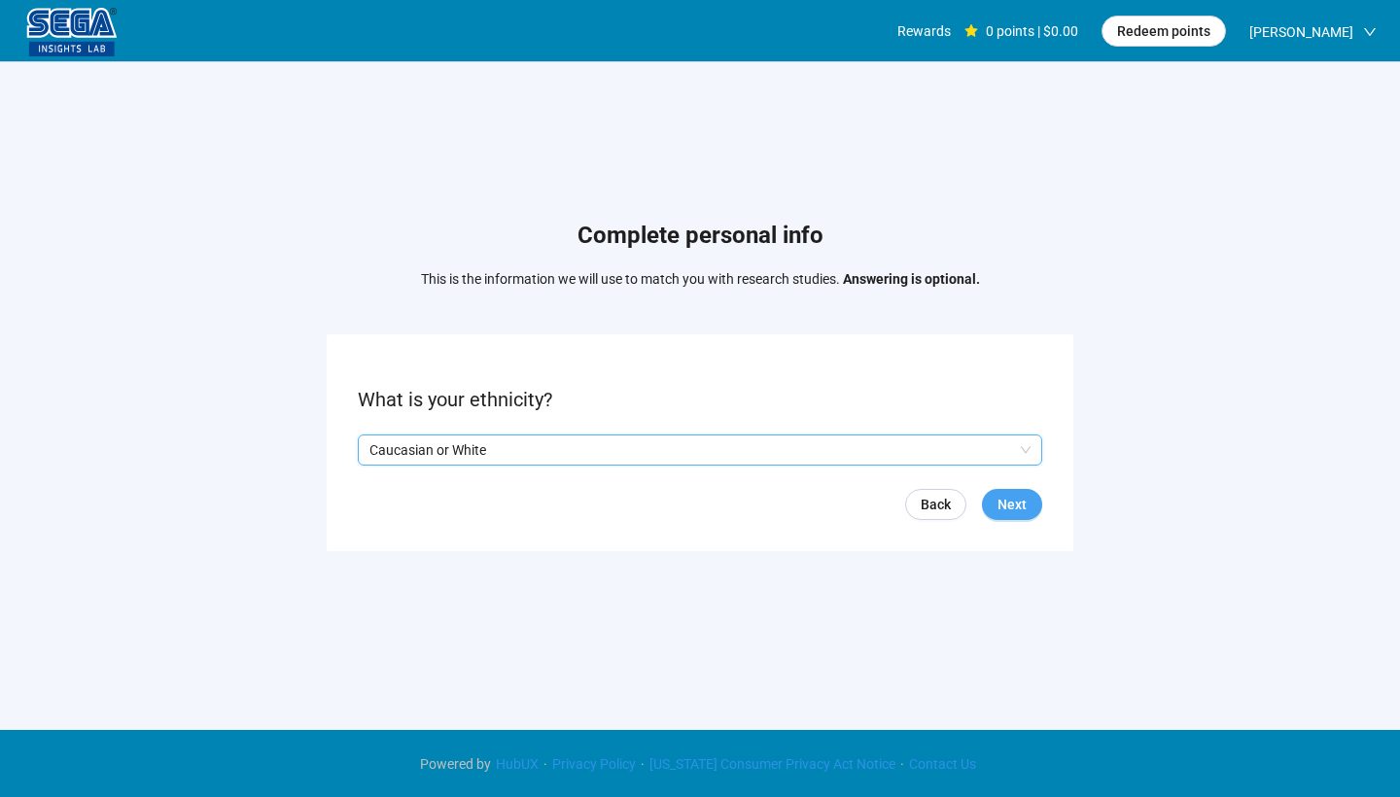
click at [1025, 500] on span "Next" at bounding box center [1012, 504] width 29 height 21
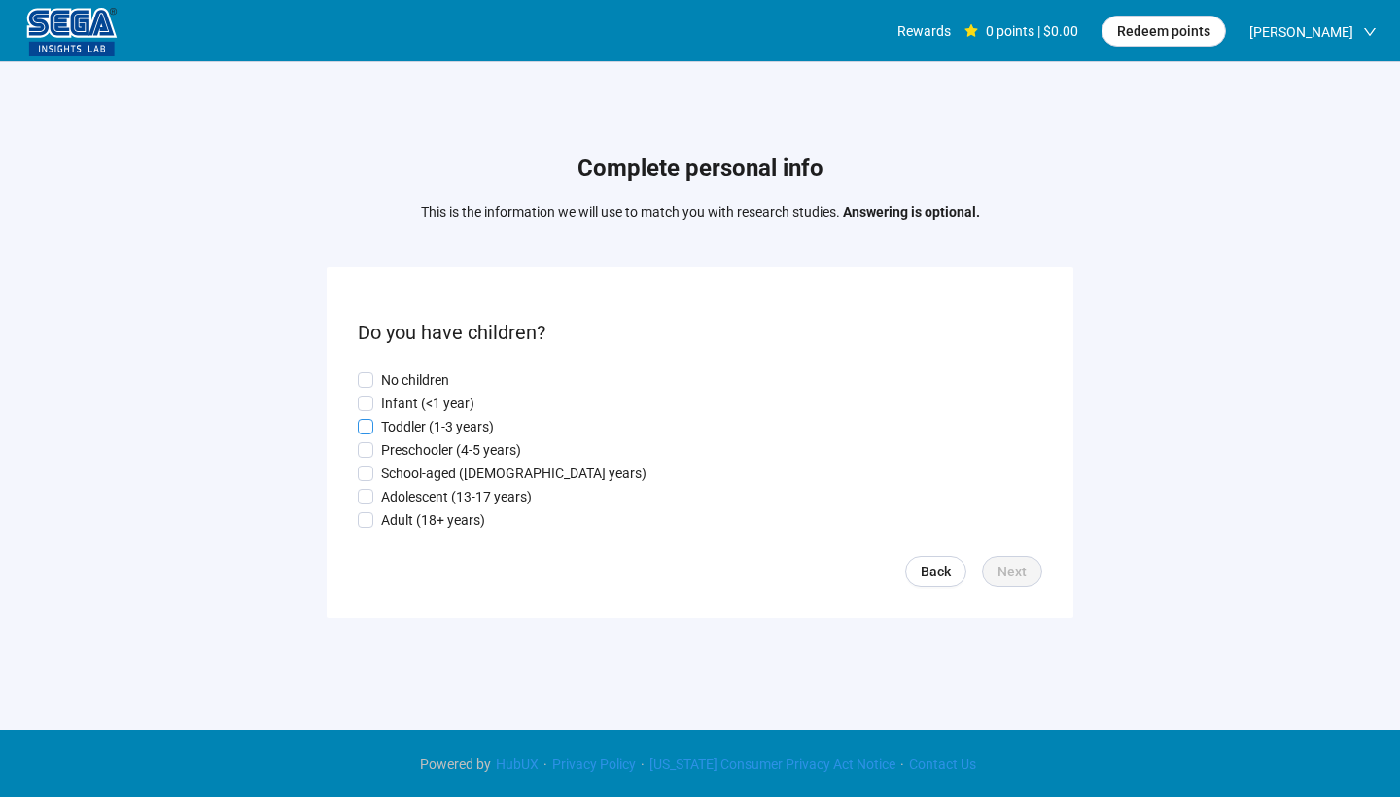
click at [451, 435] on p "Toddler (1-3 years)" at bounding box center [437, 426] width 113 height 21
click at [1024, 569] on span "Next" at bounding box center [1012, 571] width 29 height 21
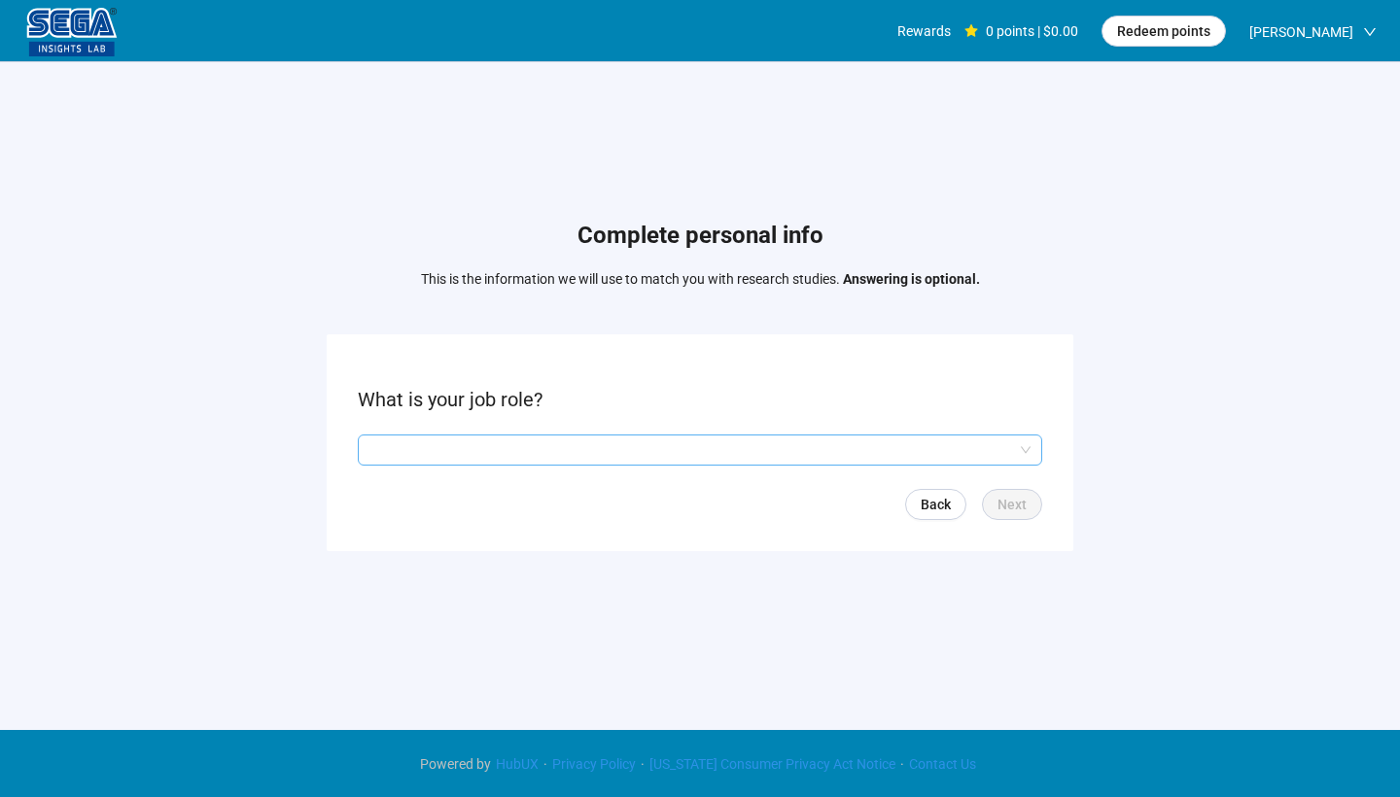
click at [658, 453] on input "search" at bounding box center [700, 450] width 661 height 29
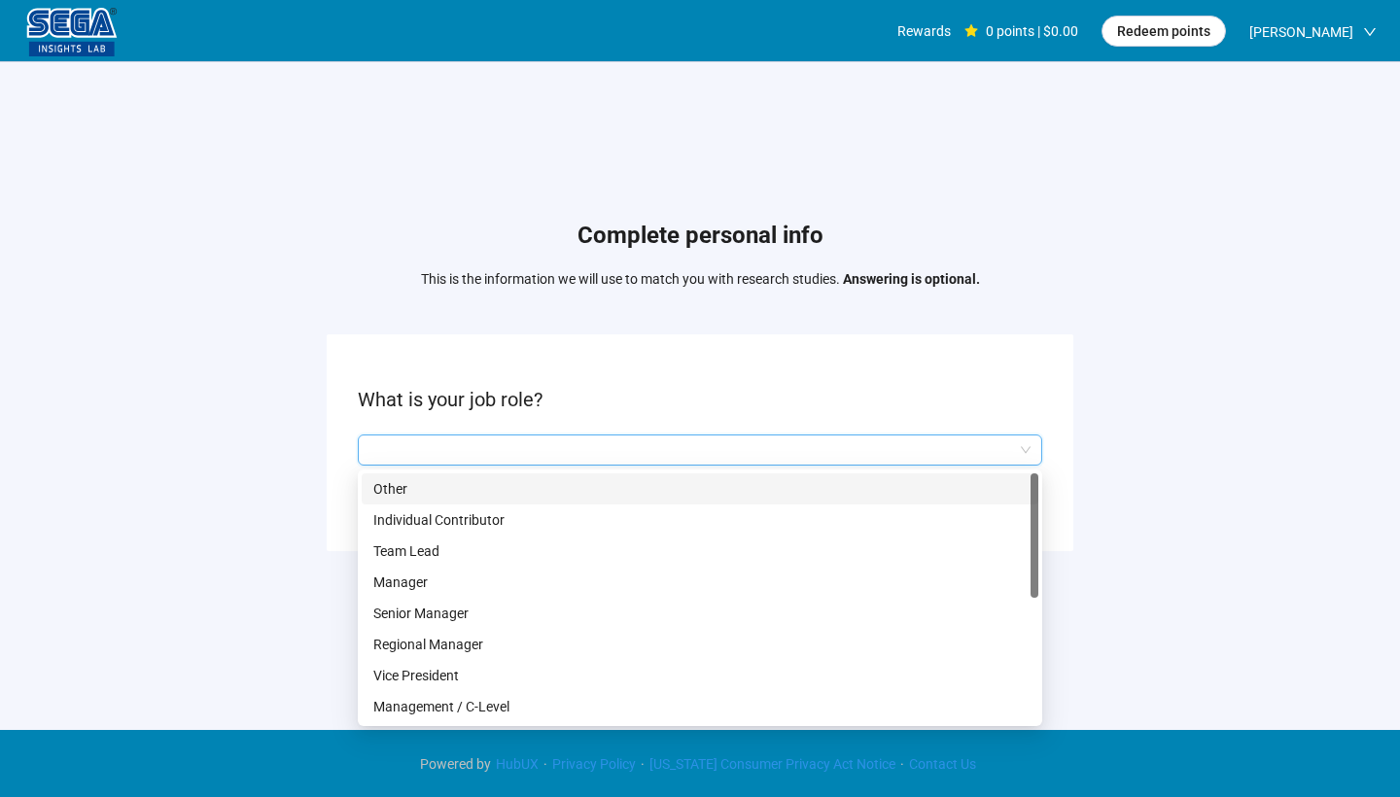
click at [706, 486] on p "Other" at bounding box center [700, 488] width 654 height 21
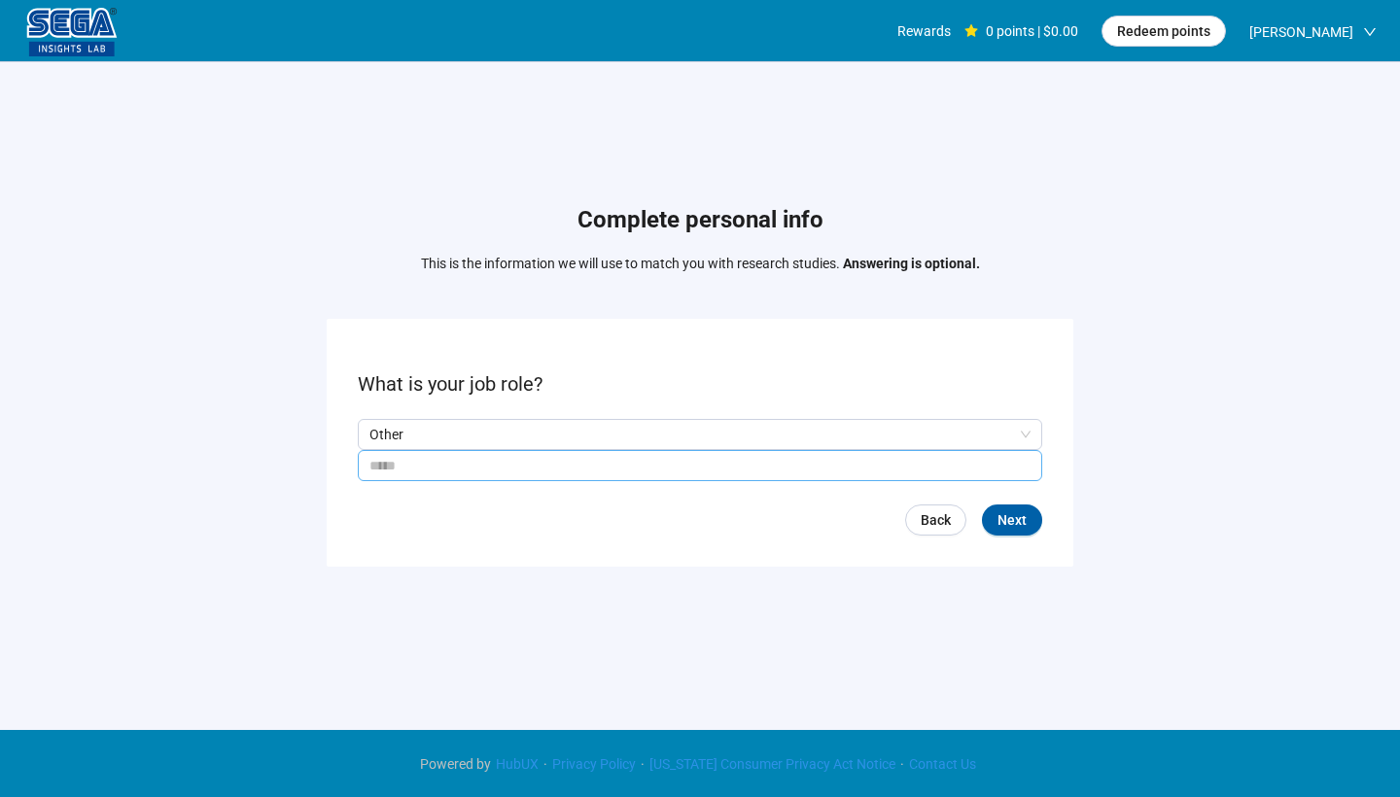
click at [860, 464] on input "text" at bounding box center [700, 465] width 685 height 31
type input "*"
type input "***"
click at [1026, 516] on span "Next" at bounding box center [1012, 520] width 29 height 21
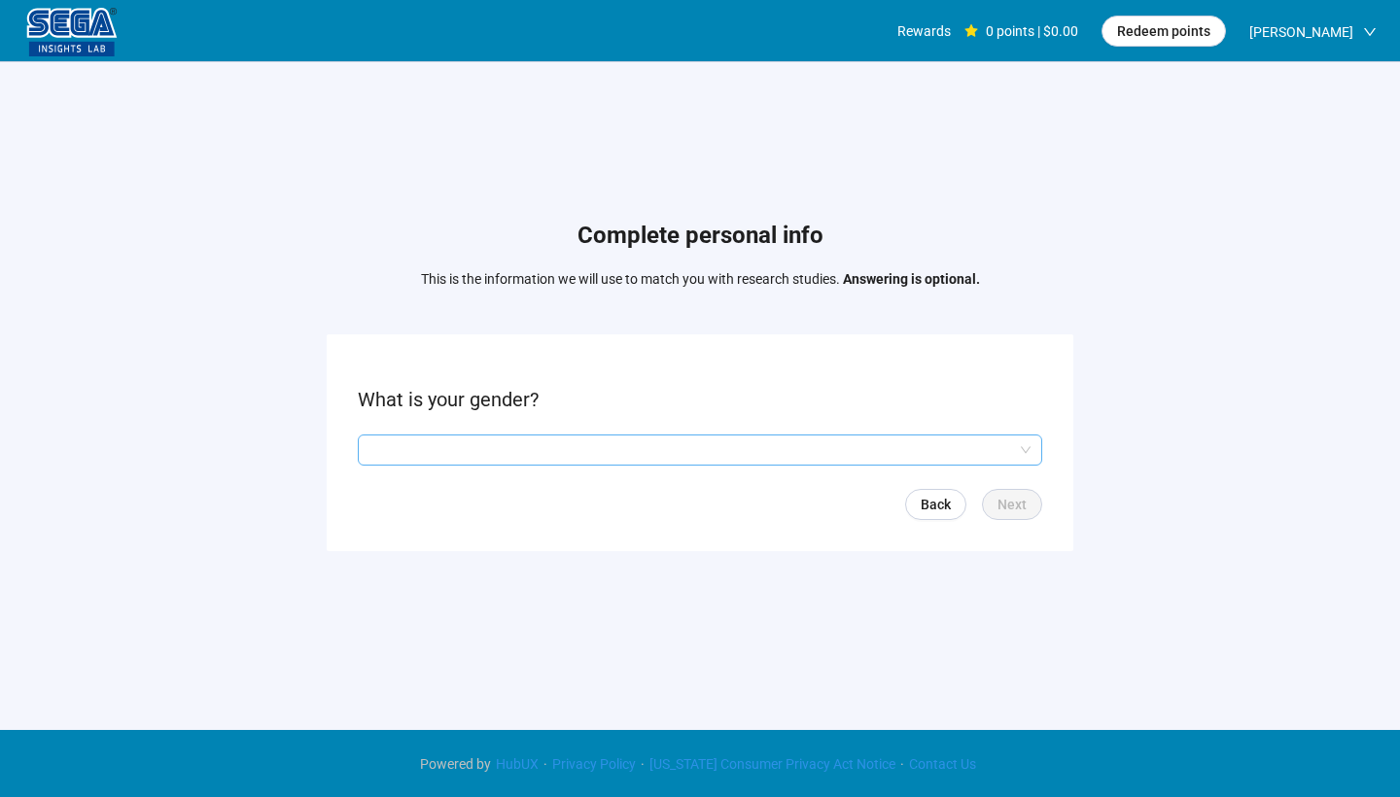
click at [929, 449] on input "search" at bounding box center [700, 450] width 661 height 29
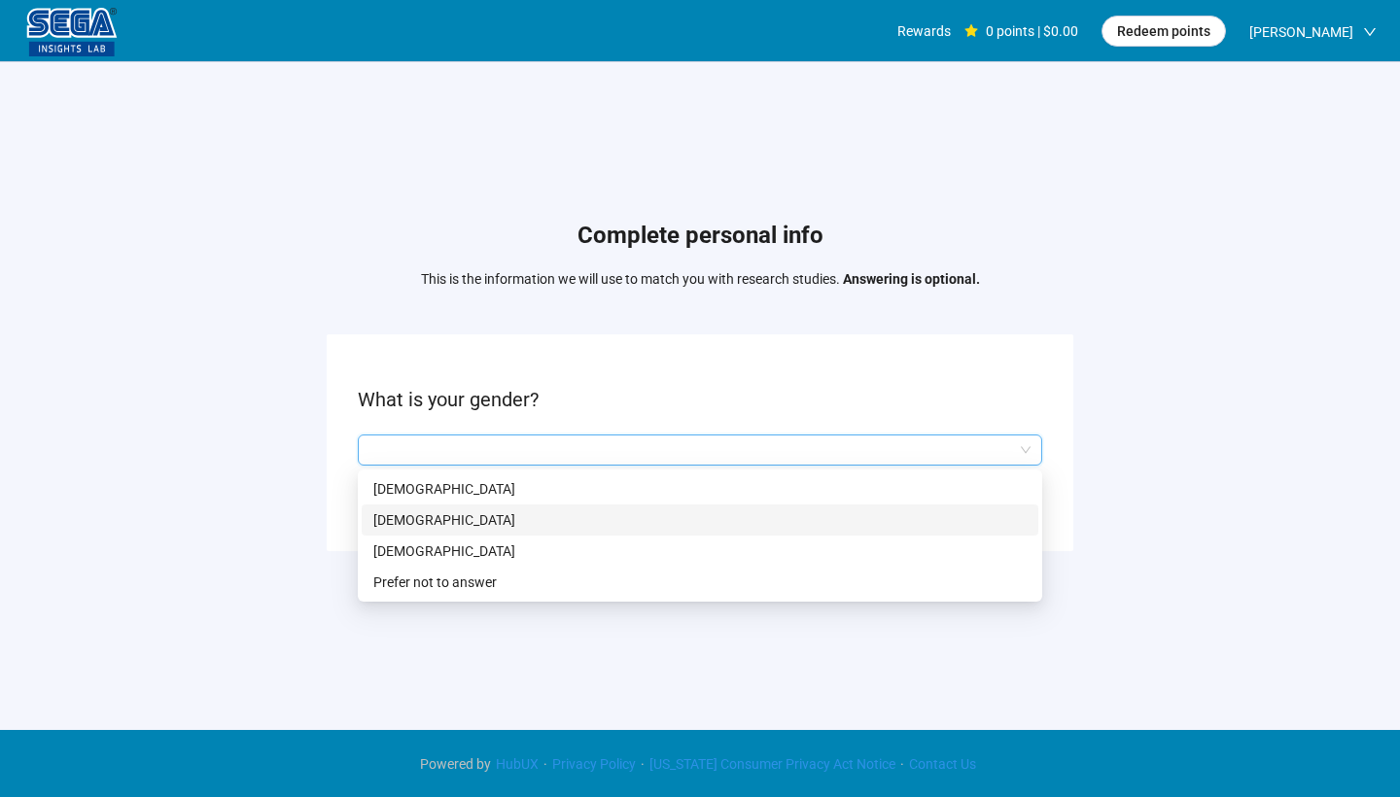
click at [741, 505] on div "[DEMOGRAPHIC_DATA]" at bounding box center [700, 520] width 677 height 31
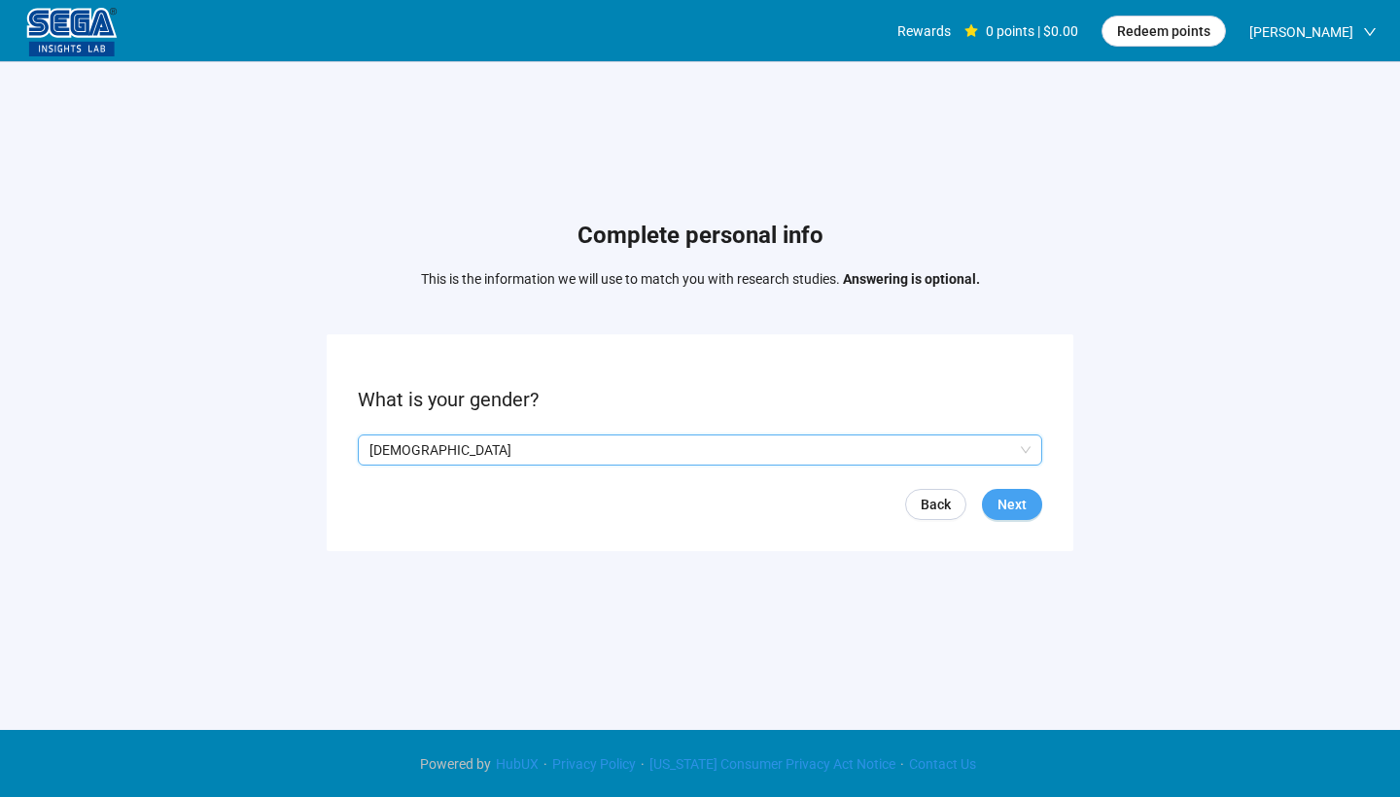
click at [998, 507] on span "Next" at bounding box center [1012, 504] width 29 height 21
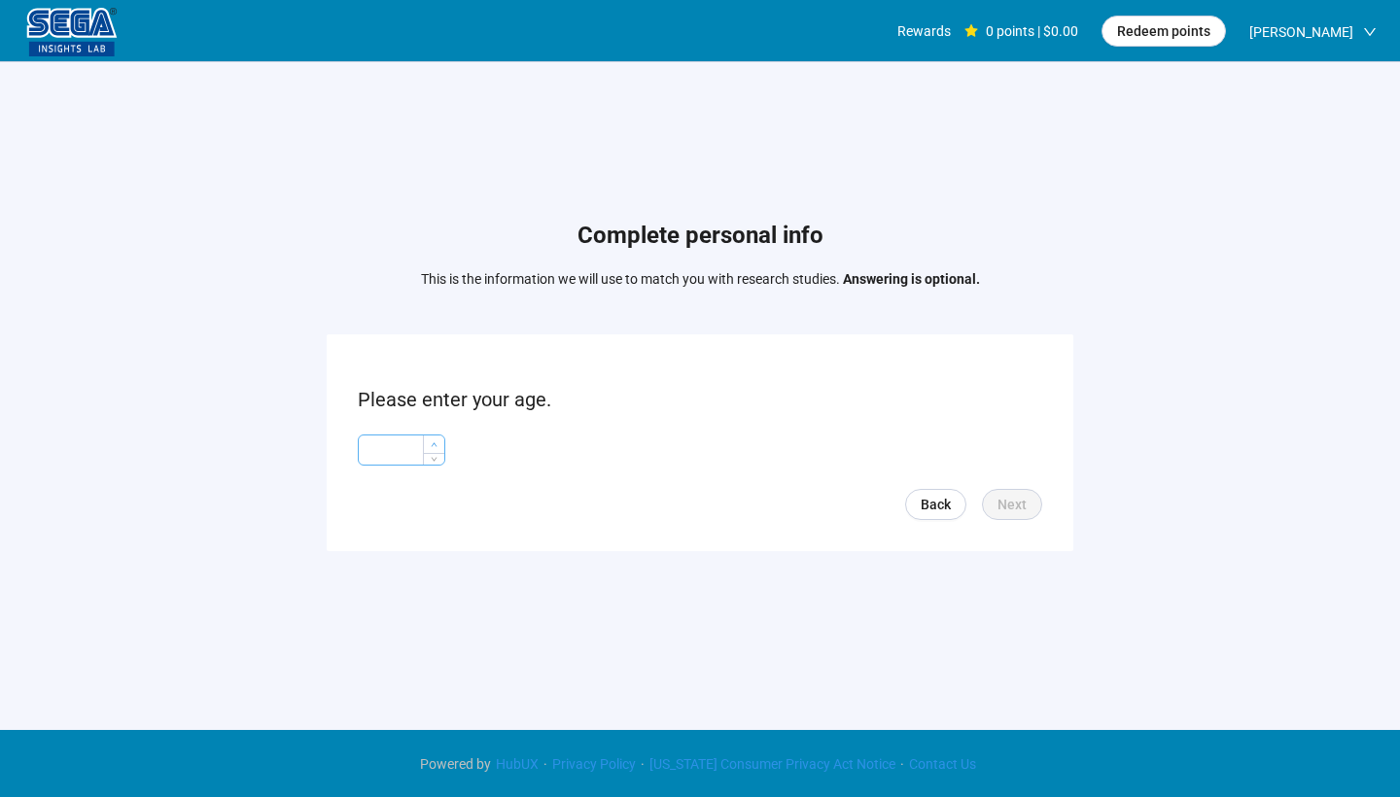
type input "*"
click at [438, 444] on span "Increase Value" at bounding box center [433, 445] width 21 height 18
type input "**"
click at [1038, 499] on button "Next" at bounding box center [1012, 504] width 60 height 31
click at [538, 449] on input "search" at bounding box center [700, 450] width 661 height 29
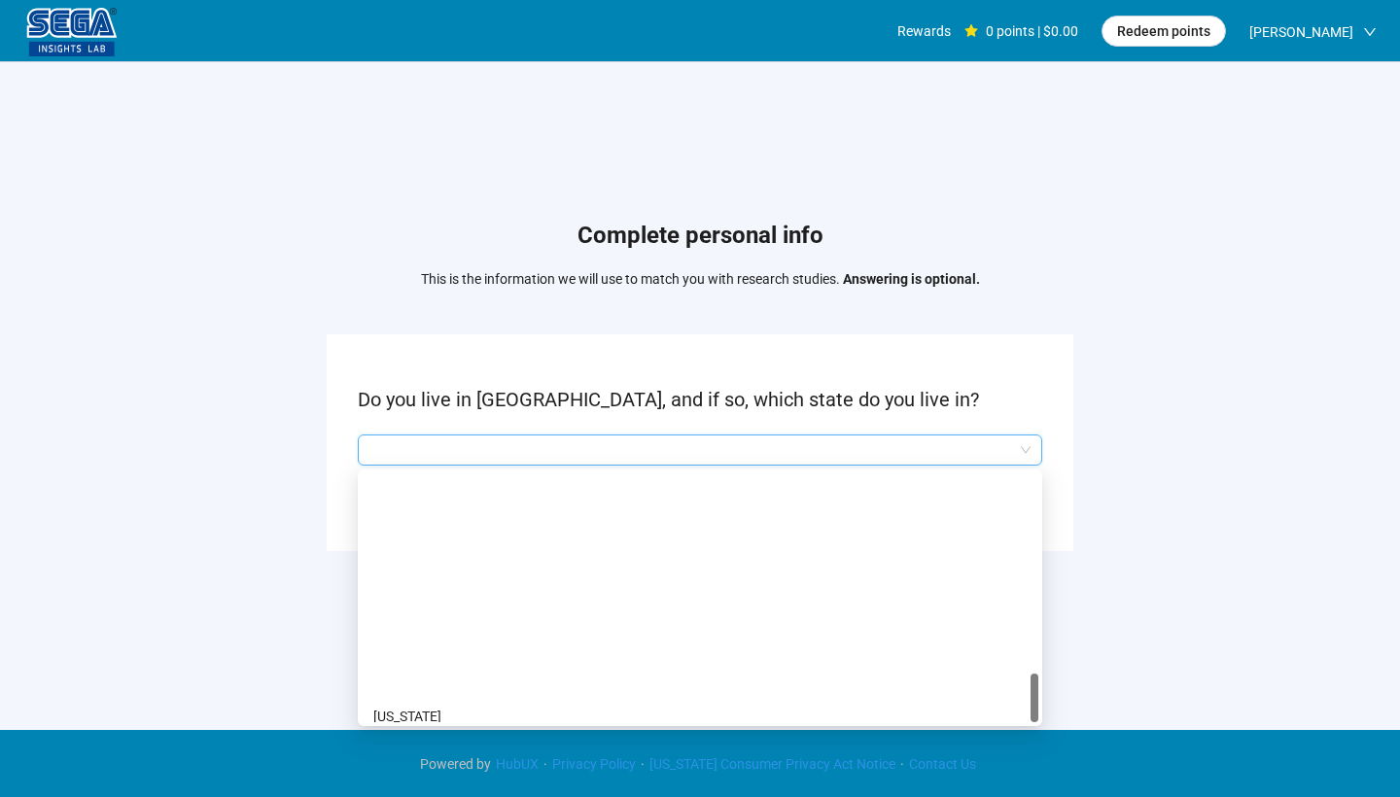
scroll to position [1338, 0]
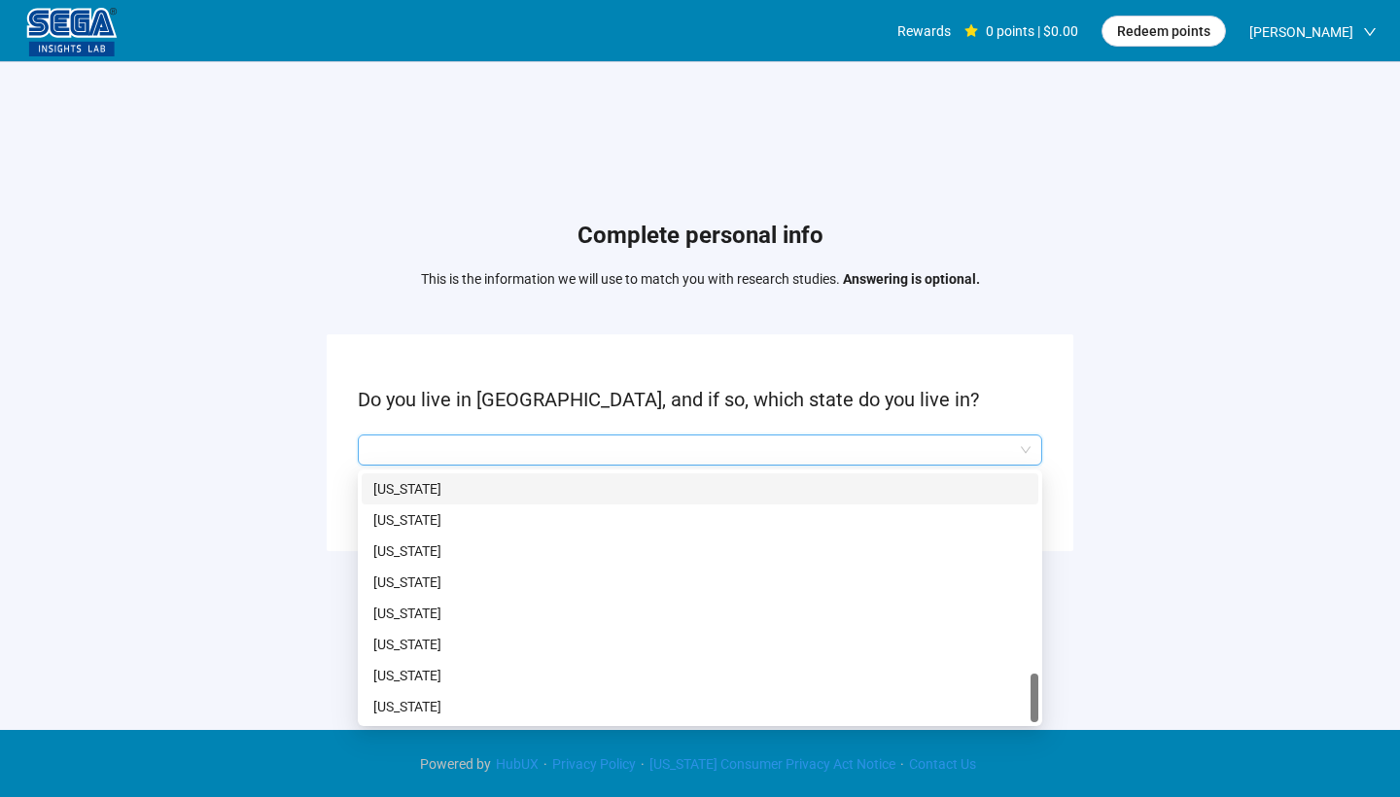
click at [550, 486] on p "[US_STATE]" at bounding box center [700, 488] width 654 height 21
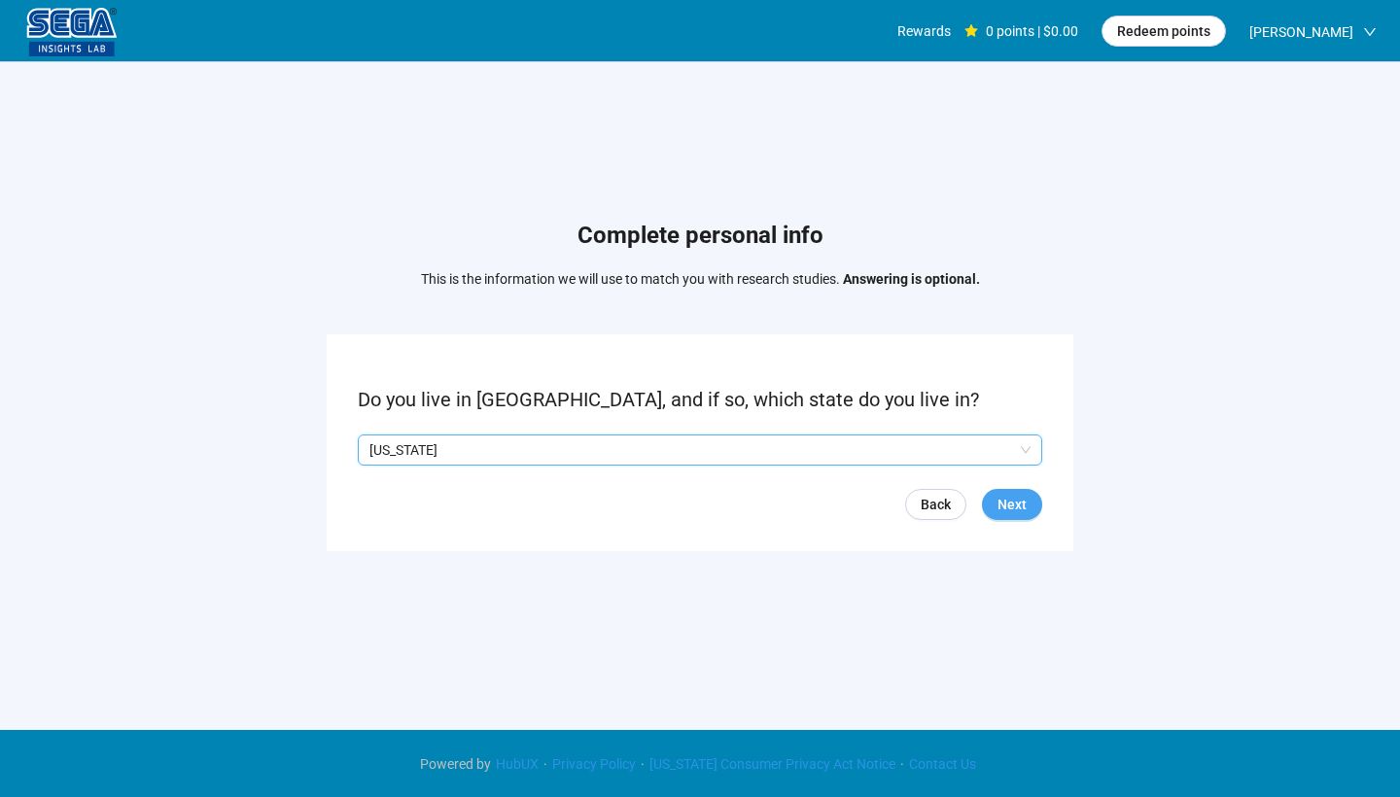
click at [1025, 509] on span "Next" at bounding box center [1012, 504] width 29 height 21
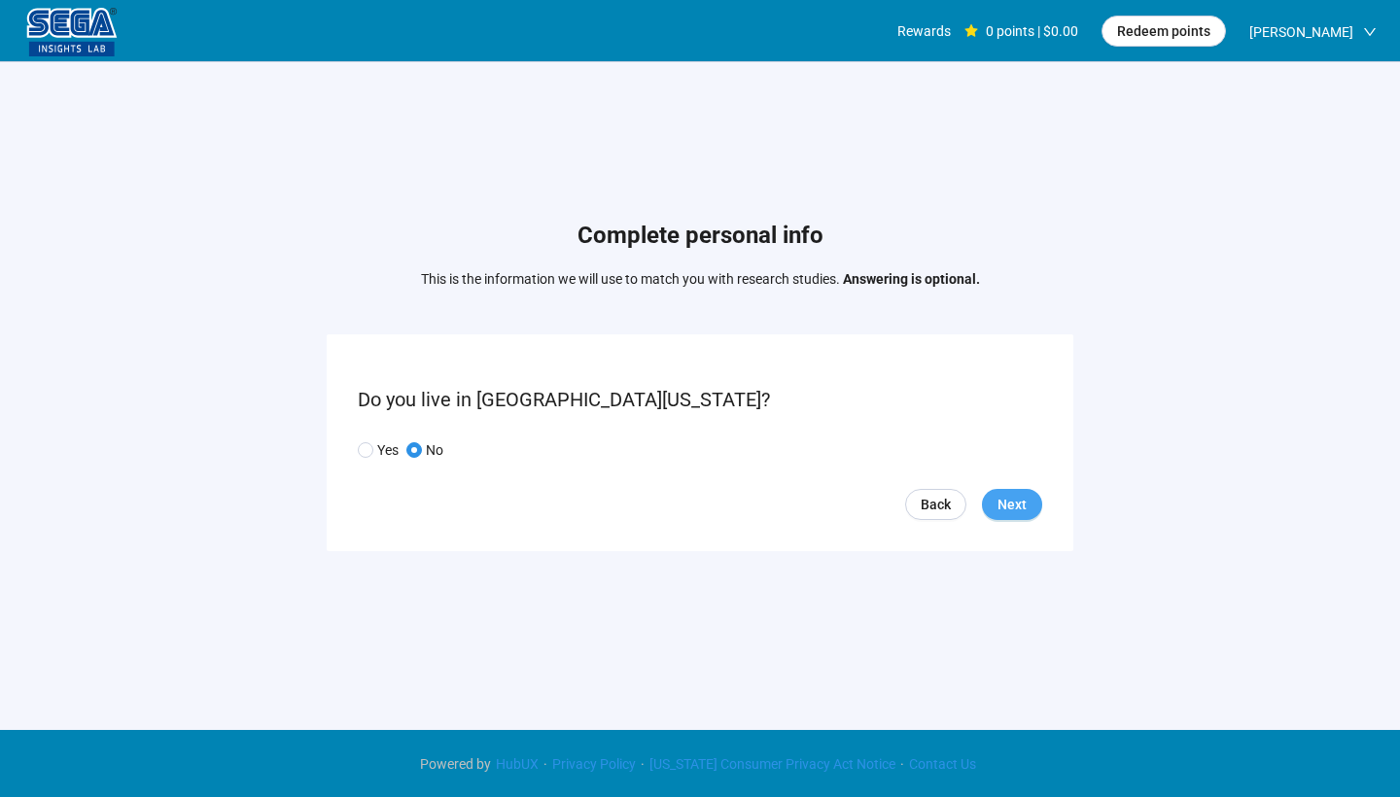
click at [1039, 506] on button "Next" at bounding box center [1012, 504] width 60 height 31
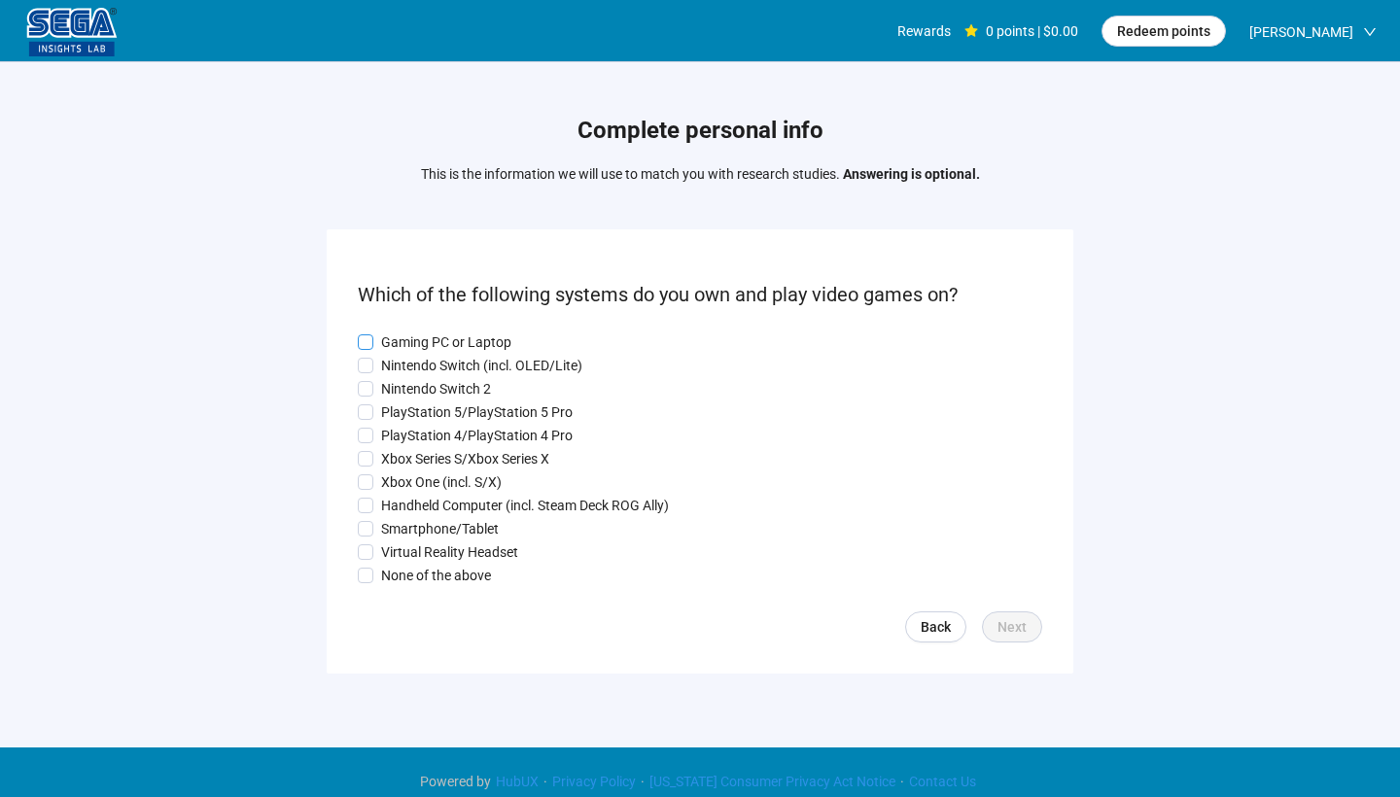
click at [422, 348] on p "Gaming PC or Laptop" at bounding box center [446, 342] width 130 height 21
click at [415, 341] on p "Gaming PC or Laptop" at bounding box center [446, 342] width 130 height 21
click at [424, 360] on p "Nintendo Switch (incl. OLED/Lite)" at bounding box center [481, 365] width 201 height 21
click at [480, 518] on p "Smartphone/Tablet" at bounding box center [440, 528] width 118 height 21
click at [1021, 635] on span "Next" at bounding box center [1012, 627] width 29 height 21
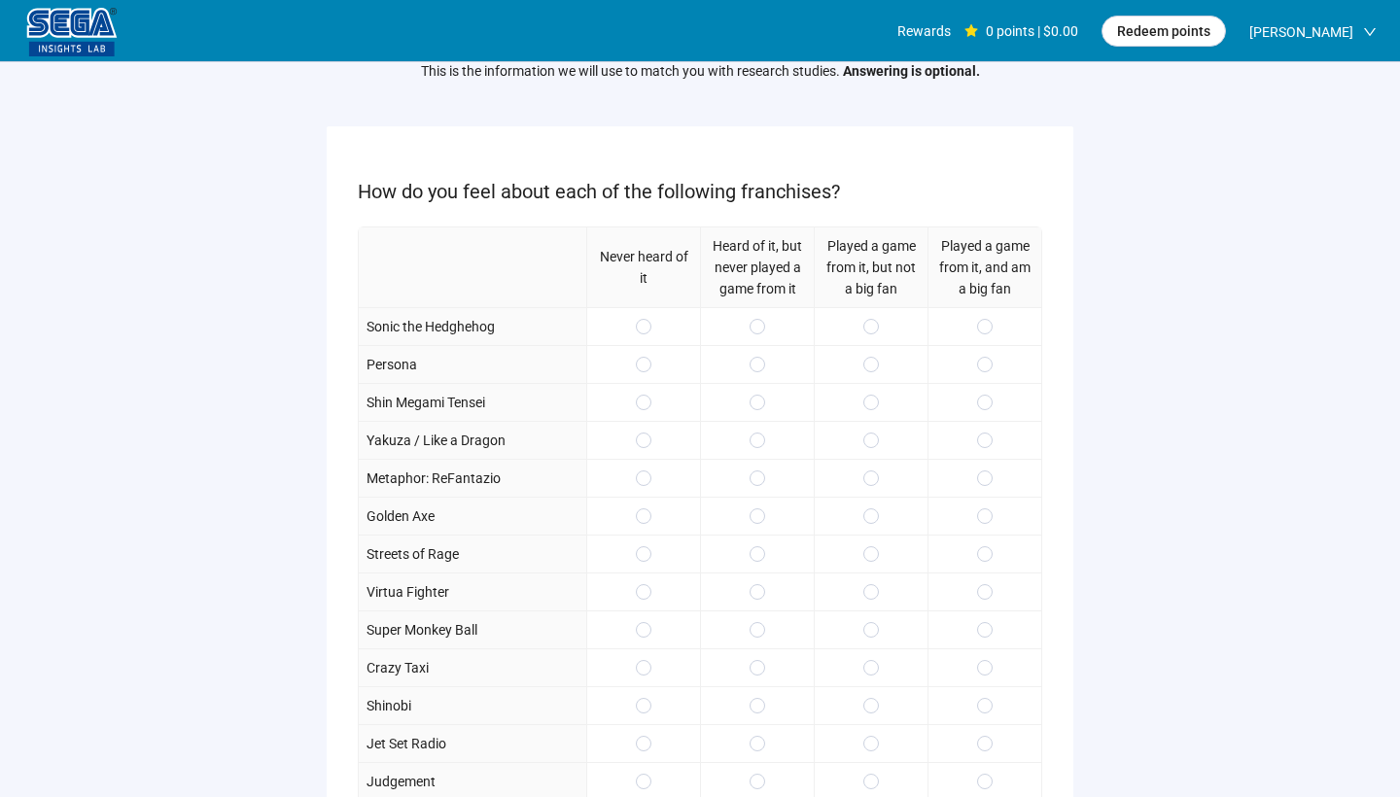
scroll to position [123, 0]
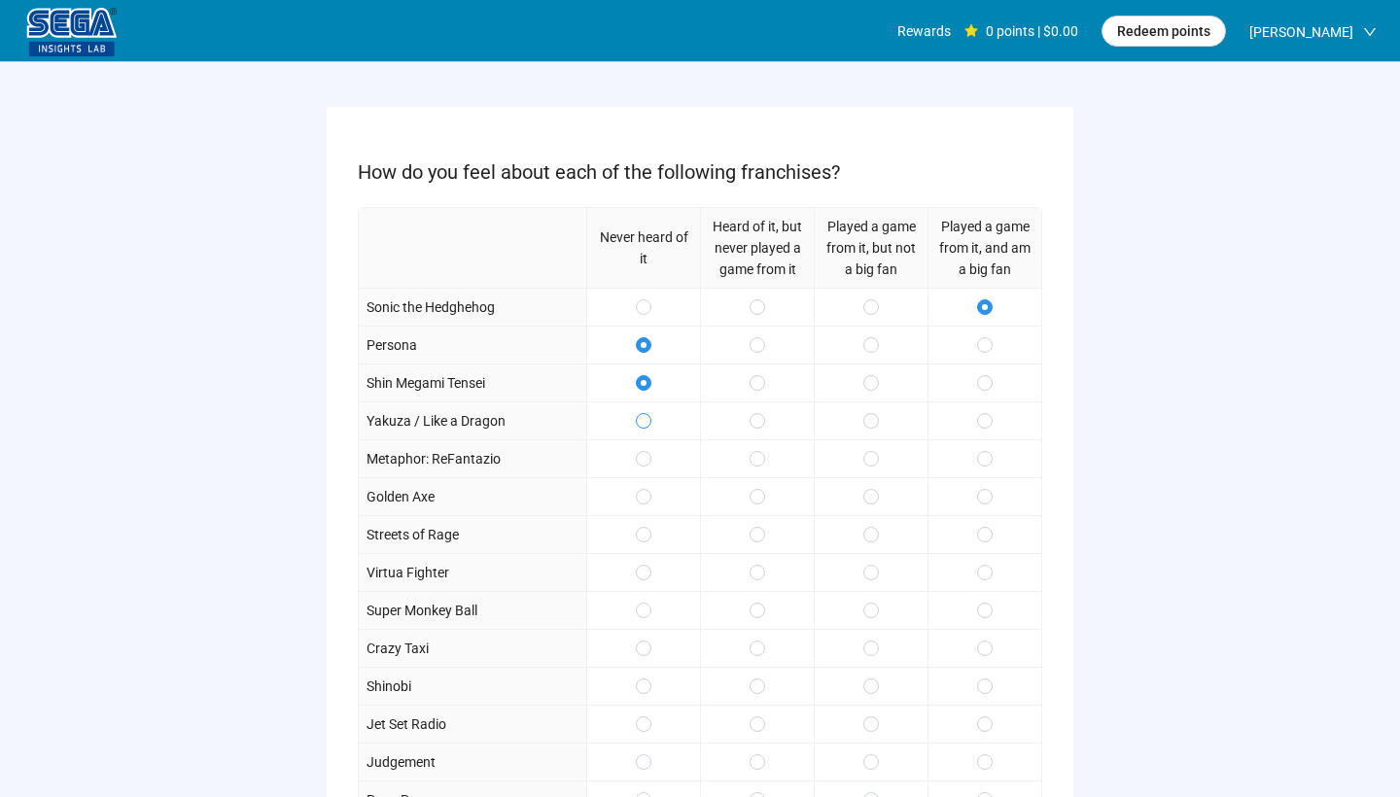
click at [650, 423] on span at bounding box center [644, 421] width 16 height 16
click at [645, 448] on label at bounding box center [644, 458] width 16 height 21
click at [649, 483] on div at bounding box center [643, 496] width 114 height 38
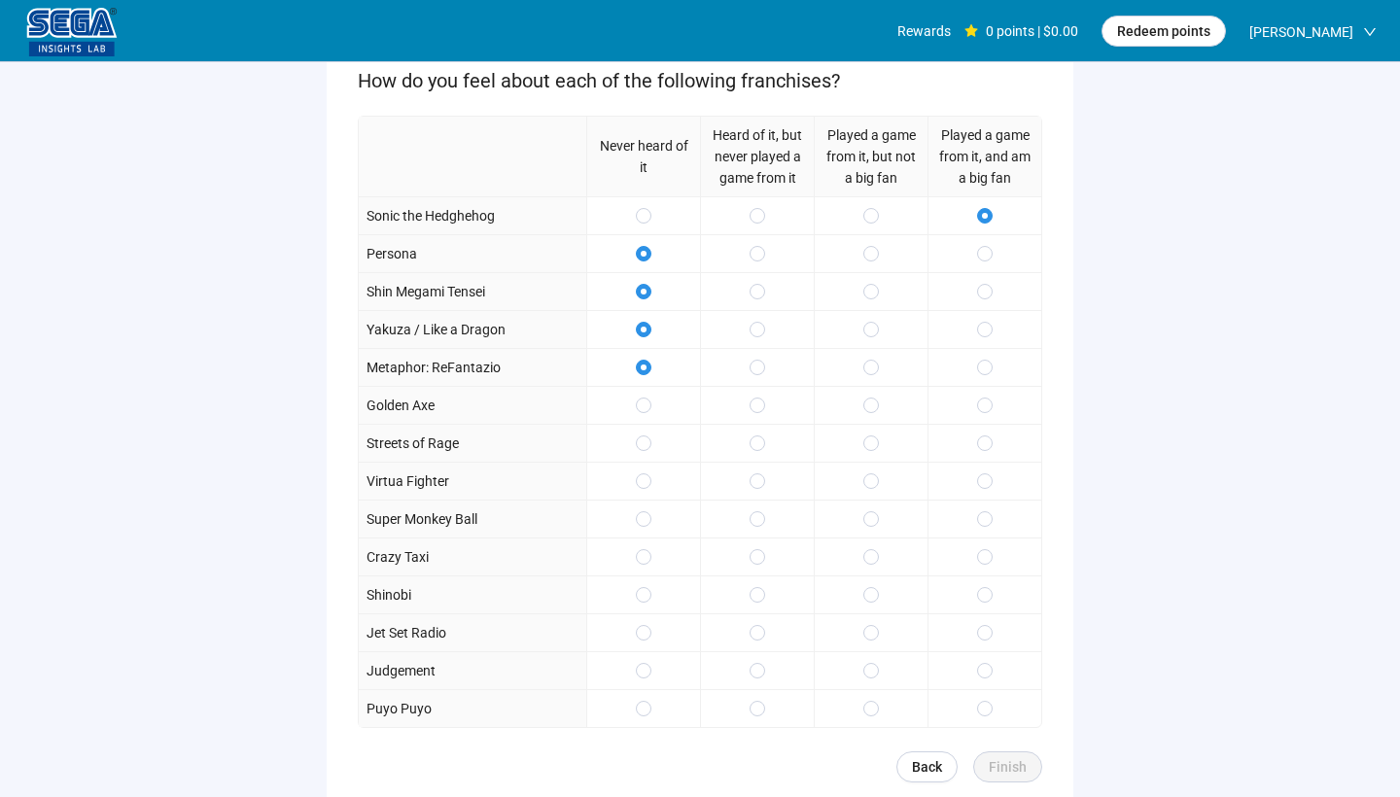
scroll to position [215, 0]
click at [653, 407] on div at bounding box center [643, 404] width 114 height 38
click at [991, 518] on span at bounding box center [985, 519] width 16 height 16
click at [991, 558] on span at bounding box center [985, 556] width 16 height 16
click at [1023, 761] on span "Finish" at bounding box center [1008, 766] width 38 height 21
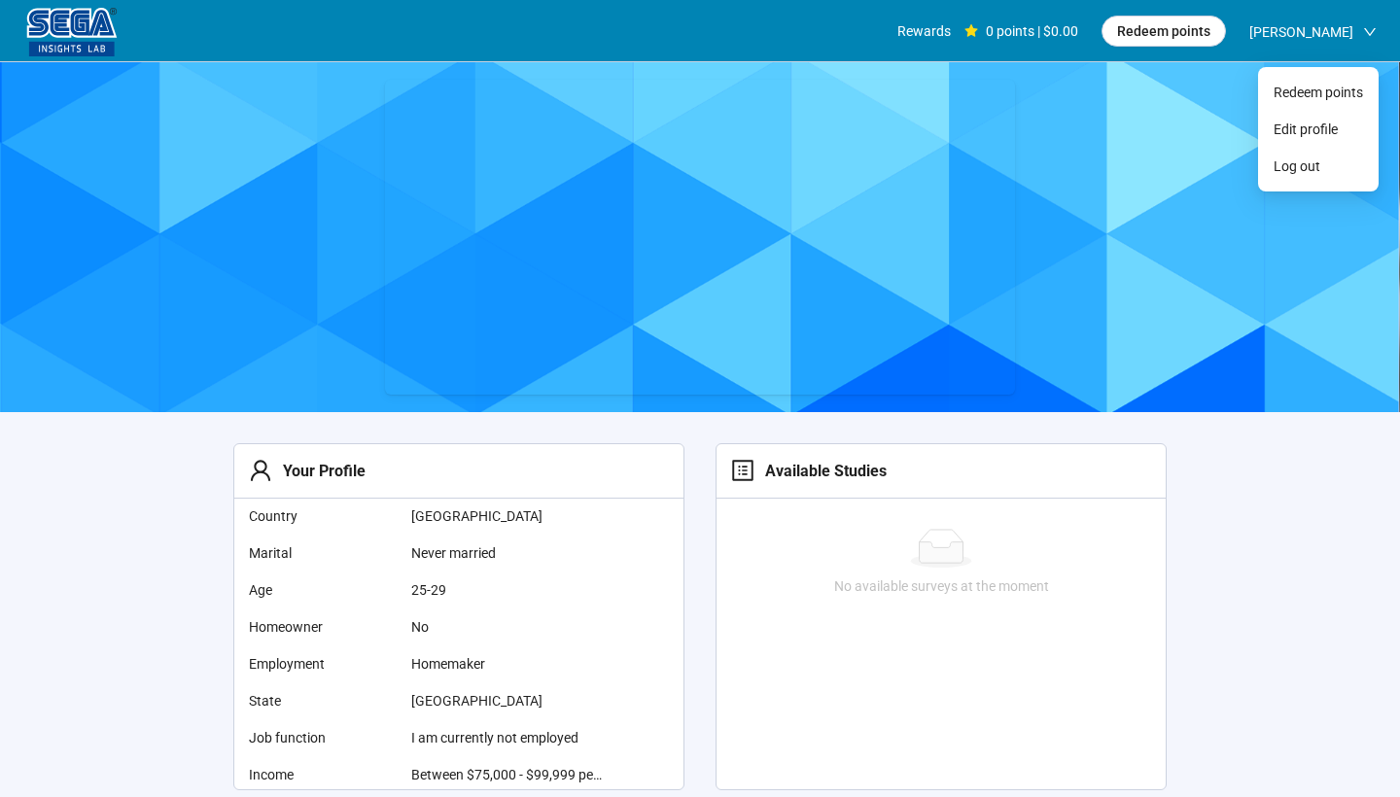
click at [1315, 45] on span "[PERSON_NAME]" at bounding box center [1302, 32] width 104 height 62
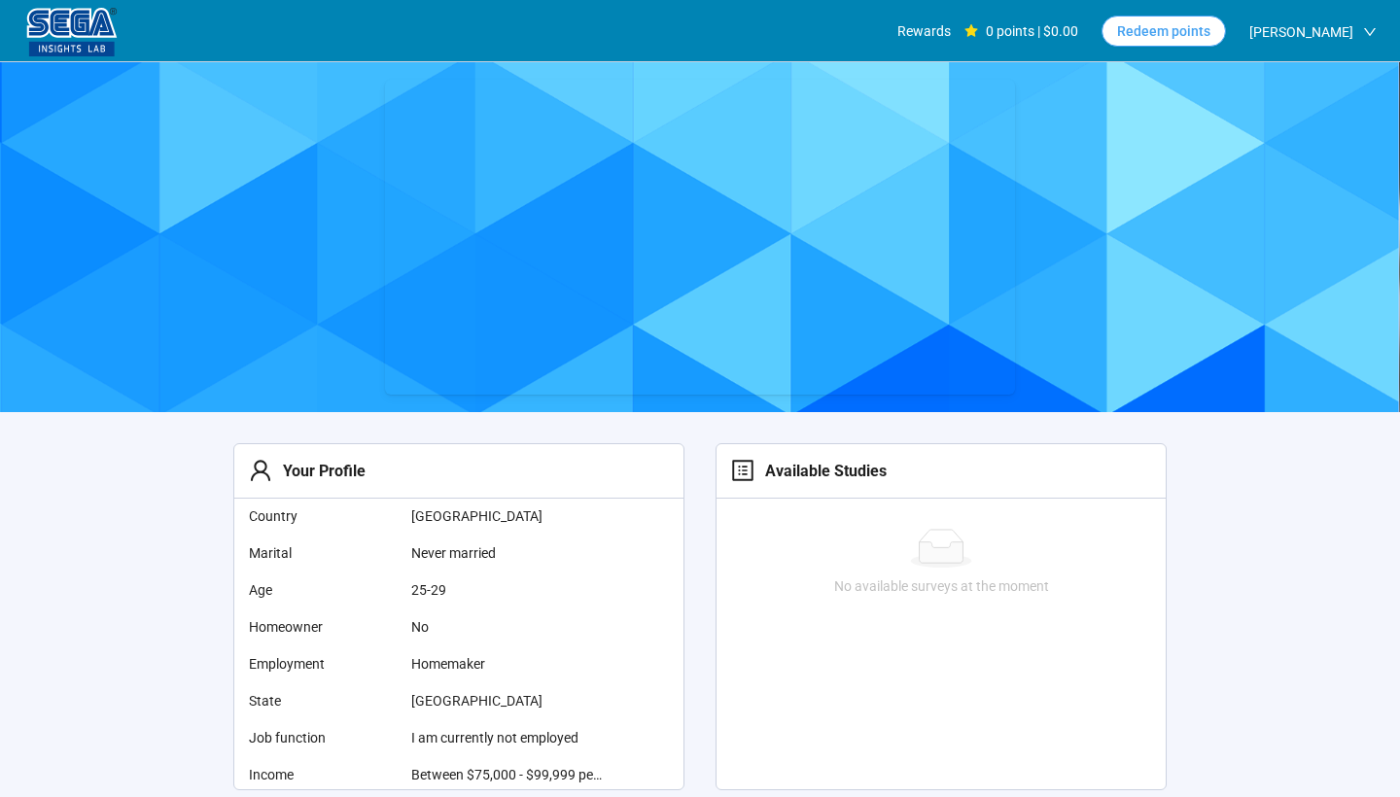
click at [1146, 34] on span "Redeem points" at bounding box center [1163, 30] width 93 height 21
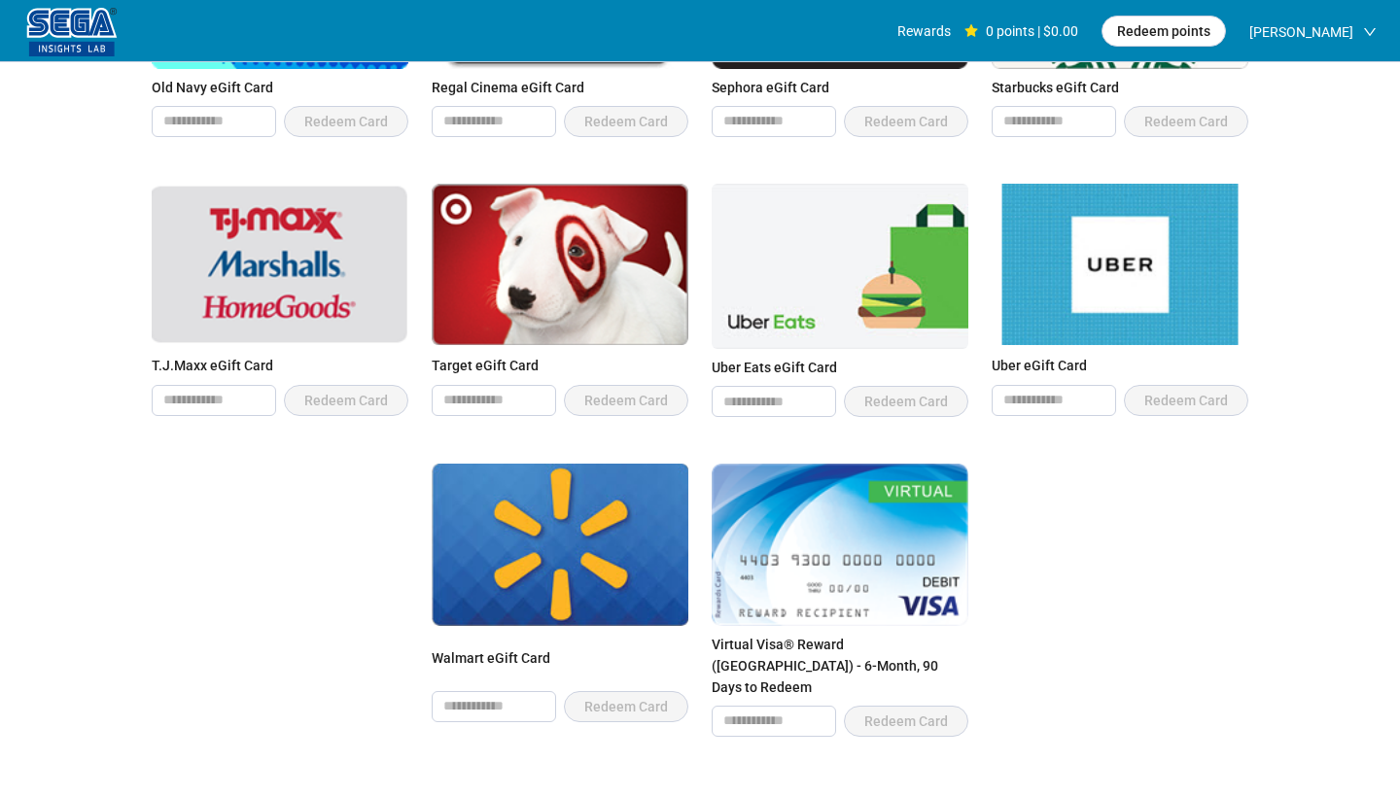
scroll to position [1341, 0]
